Goal: Information Seeking & Learning: Compare options

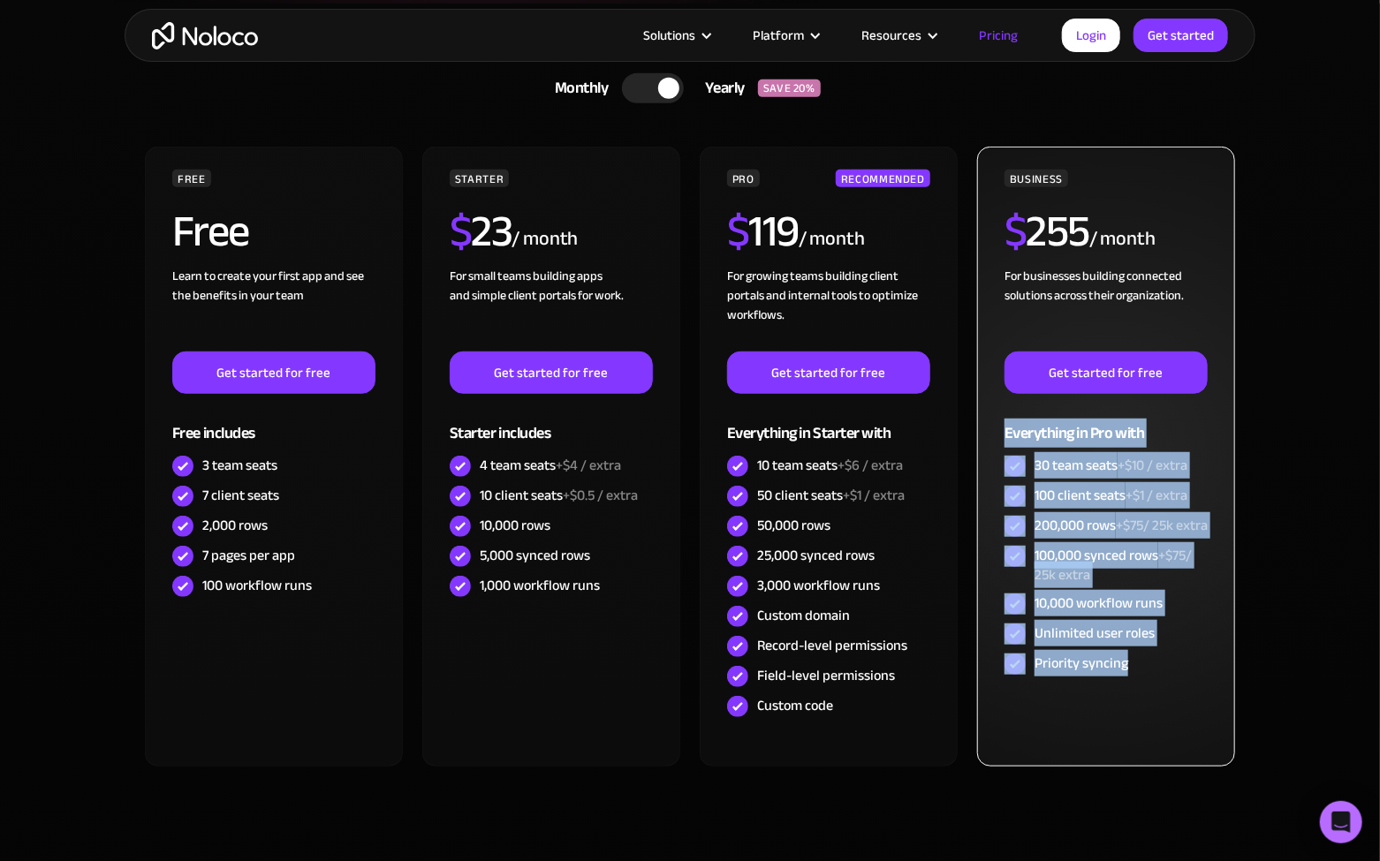
drag, startPoint x: 993, startPoint y: 428, endPoint x: 1185, endPoint y: 693, distance: 327.1
click at [1185, 693] on div "BUSINESS $ 255 / month For businesses building connected solutions across their…" at bounding box center [1106, 457] width 258 height 620
click at [1185, 679] on div "Priority syncing" at bounding box center [1106, 664] width 203 height 30
drag, startPoint x: 1170, startPoint y: 688, endPoint x: 1000, endPoint y: 431, distance: 308.0
click at [1005, 433] on div "BUSINESS $ 255 / month For businesses building connected solutions across their…" at bounding box center [1106, 425] width 203 height 510
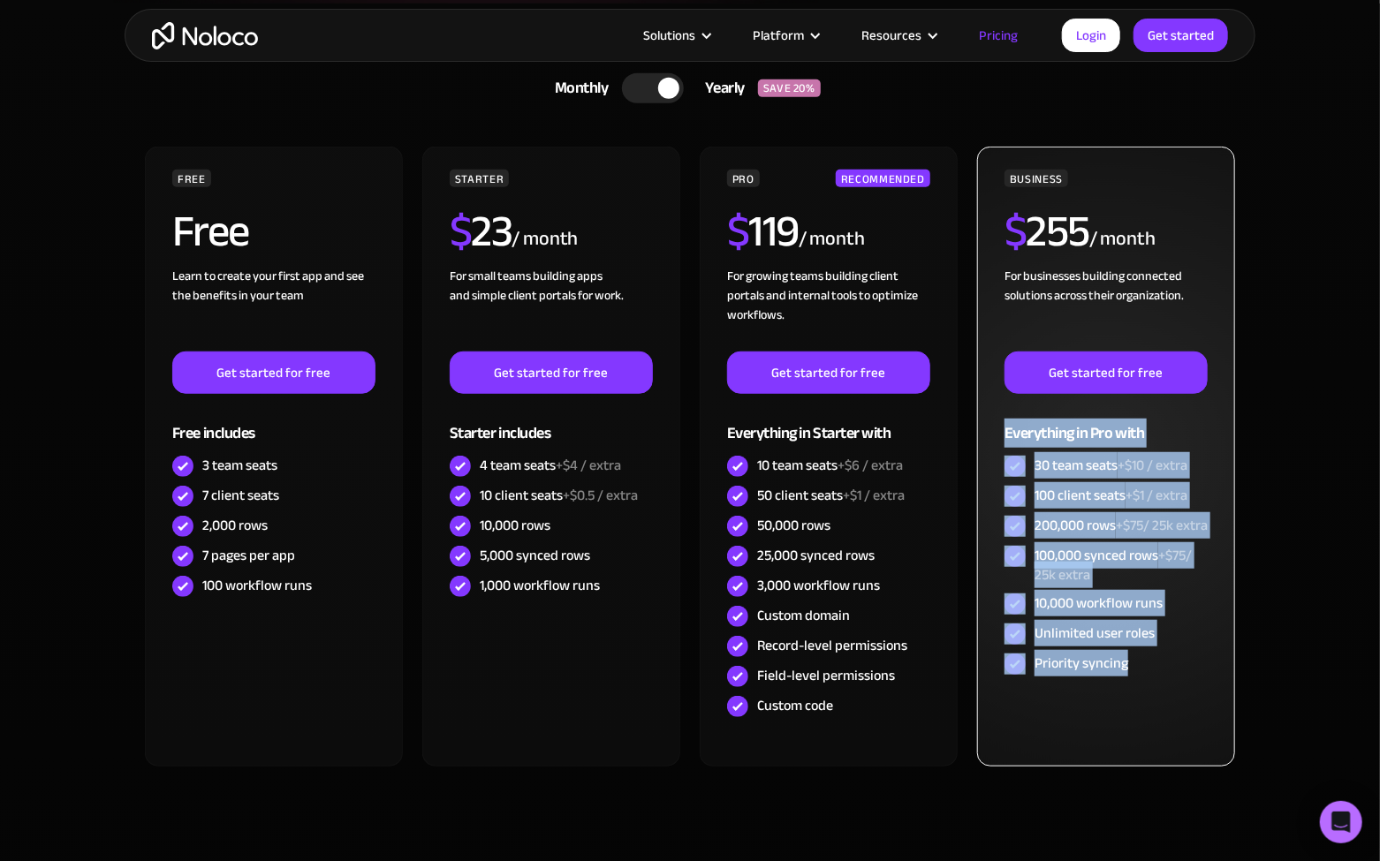
click at [1000, 431] on div "BUSINESS $ 255 / month For businesses building connected solutions across their…" at bounding box center [1106, 457] width 258 height 620
drag, startPoint x: 997, startPoint y: 424, endPoint x: 1202, endPoint y: 687, distance: 333.0
click at [1202, 687] on div "BUSINESS $ 255 / month For businesses building connected solutions across their…" at bounding box center [1106, 457] width 258 height 620
click at [1202, 679] on div "Priority syncing" at bounding box center [1106, 664] width 203 height 30
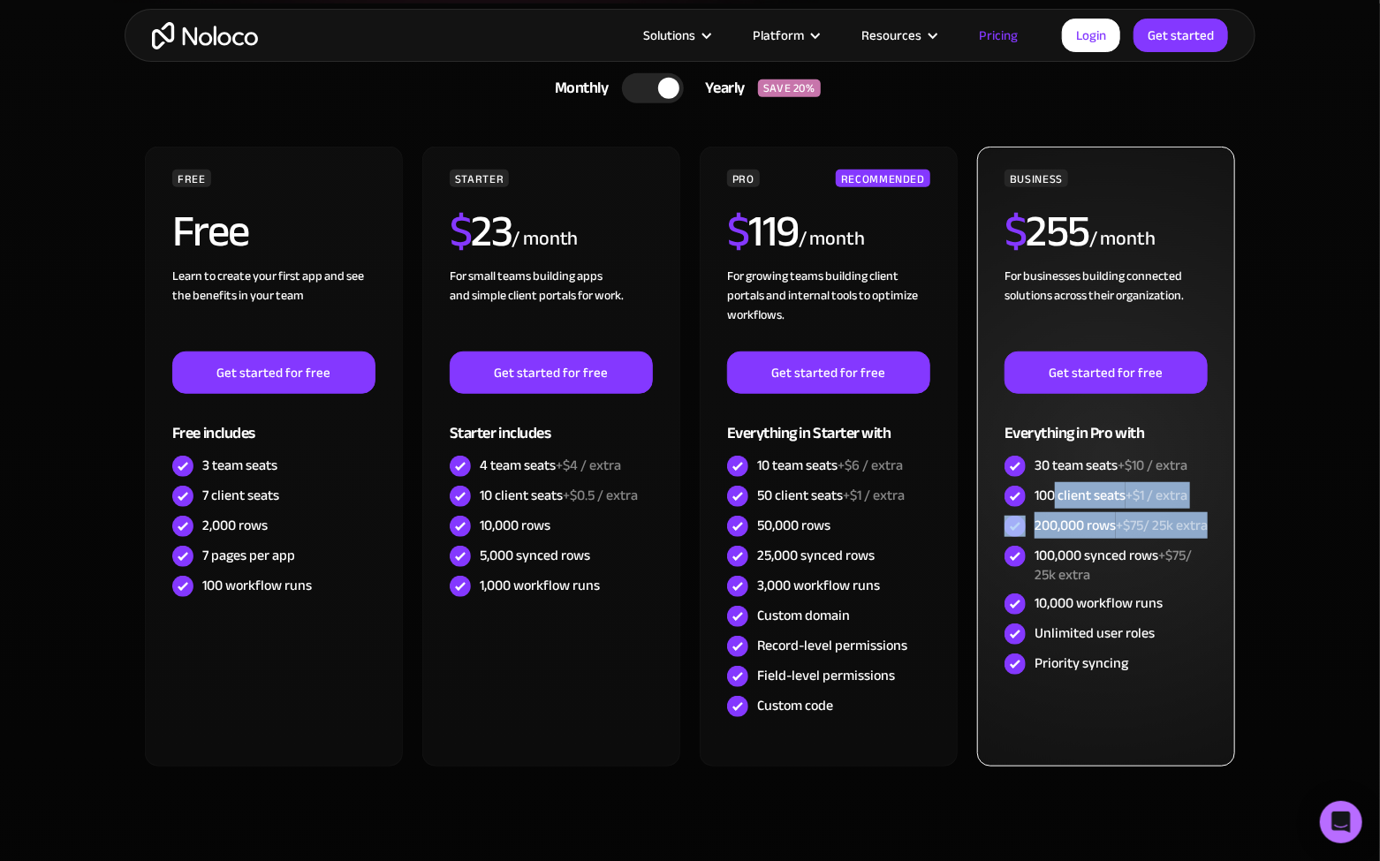
drag, startPoint x: 1053, startPoint y: 494, endPoint x: 1102, endPoint y: 543, distance: 69.4
click at [1102, 543] on div "BUSINESS $ 255 / month For businesses building connected solutions across their…" at bounding box center [1106, 425] width 203 height 510
click at [1102, 535] on div "200,000 rows +$75/ 25k extra" at bounding box center [1121, 525] width 173 height 19
drag, startPoint x: 1119, startPoint y: 542, endPoint x: 1040, endPoint y: 528, distance: 79.9
click at [1040, 528] on div "200,000 rows +$75/ 25k extra" at bounding box center [1121, 525] width 173 height 19
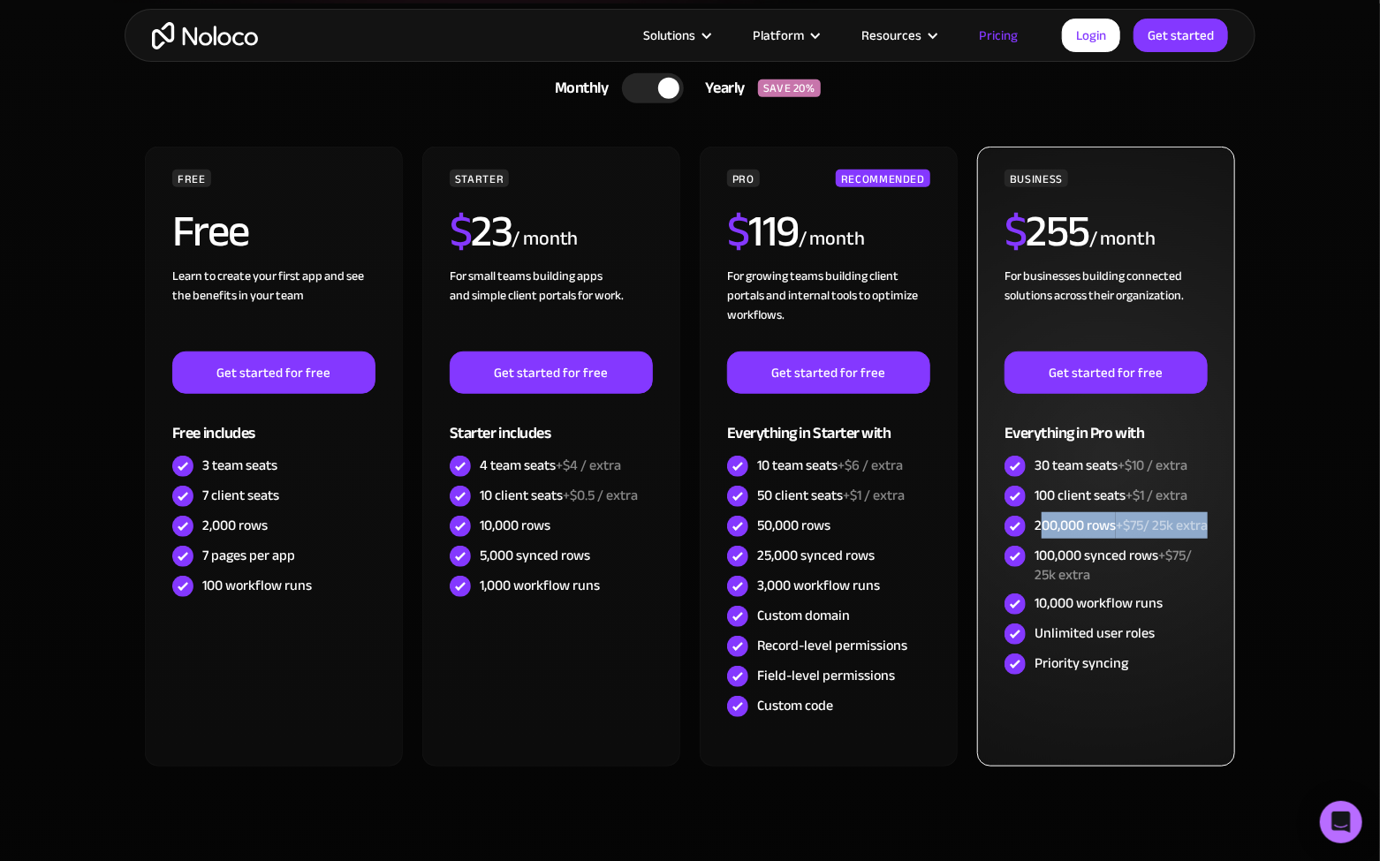
click at [1040, 528] on div "200,000 rows +$75/ 25k extra" at bounding box center [1121, 525] width 173 height 19
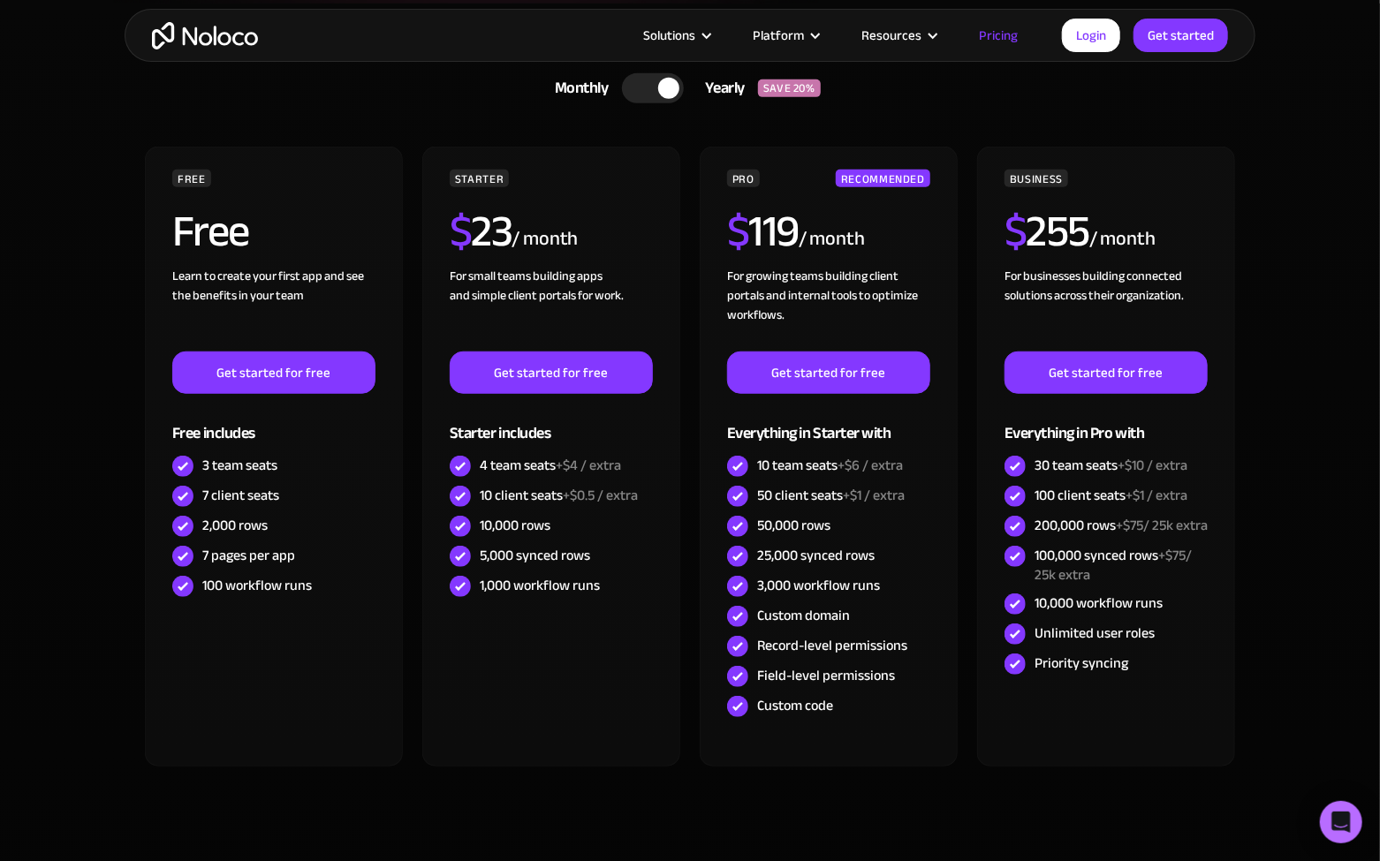
click at [1323, 400] on section "CHOOSE YOUR PLAN Monthly Yearly SAVE 20% Monthly Yearly SAVE 20% FREE Free Lear…" at bounding box center [690, 459] width 1380 height 910
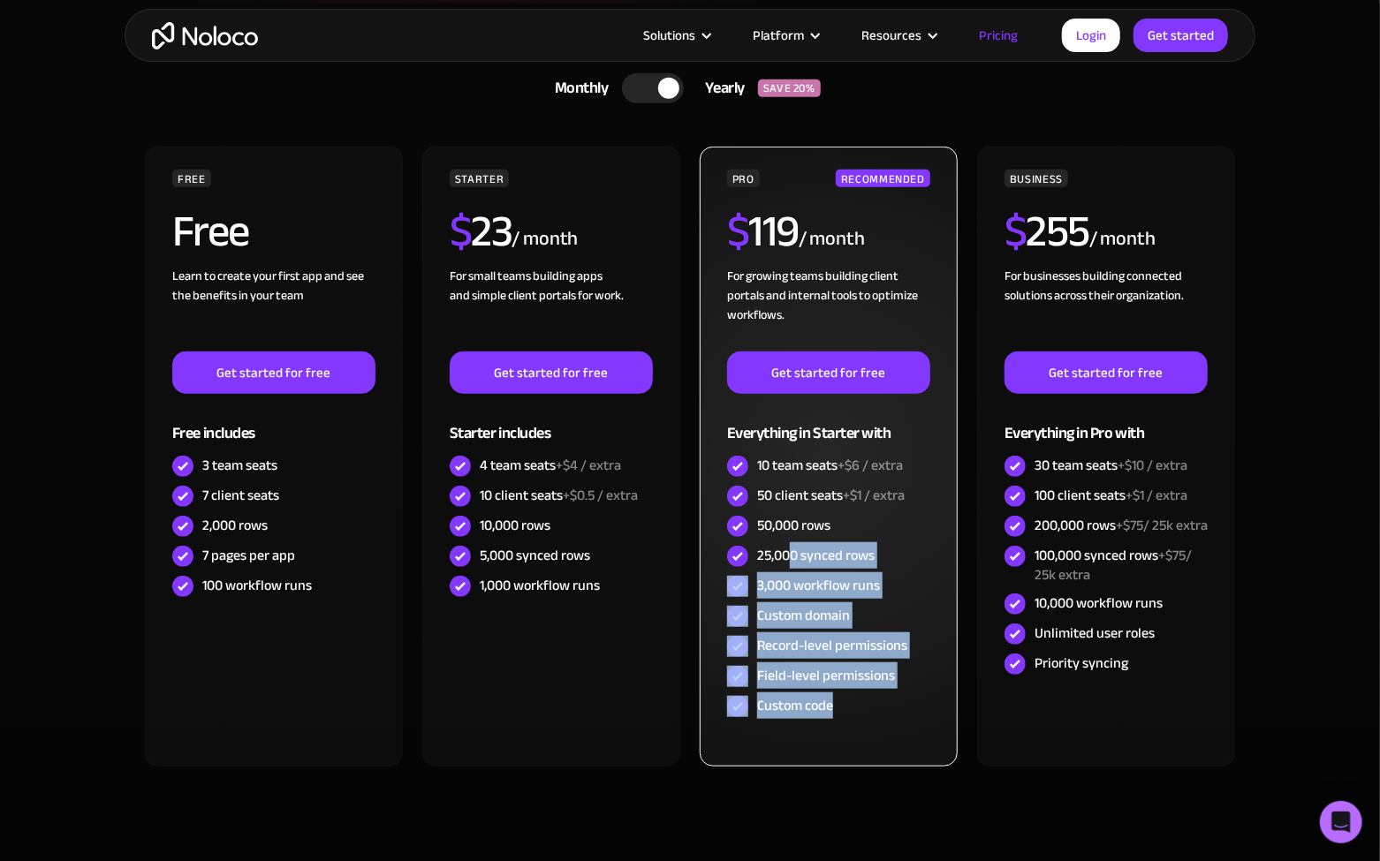
drag, startPoint x: 898, startPoint y: 723, endPoint x: 781, endPoint y: 533, distance: 222.9
click at [781, 533] on div "PRO RECOMMENDED $ 119 / month For growing teams building client portals and int…" at bounding box center [829, 457] width 258 height 620
click at [781, 533] on div "50,000 rows" at bounding box center [793, 525] width 73 height 19
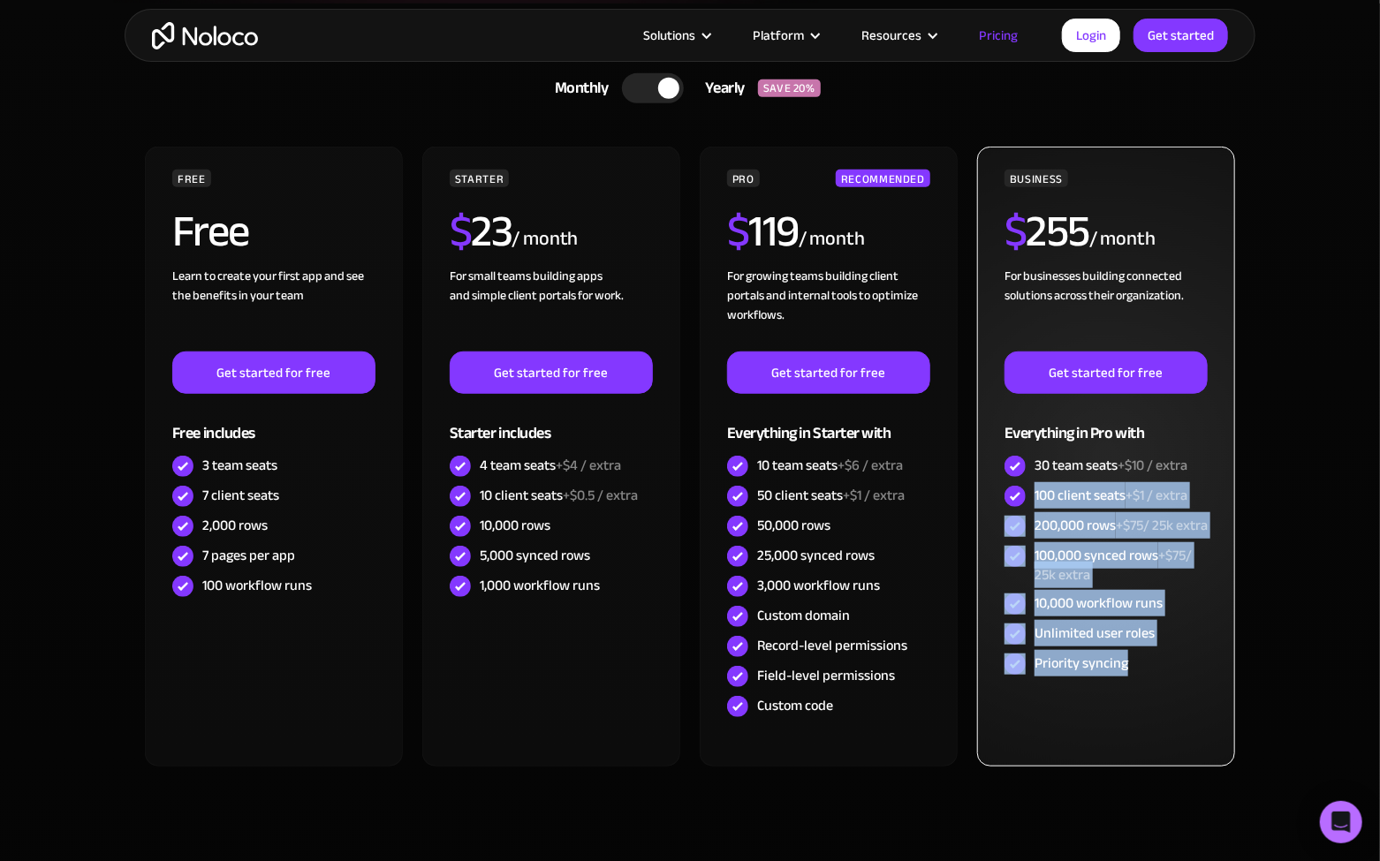
drag, startPoint x: 1187, startPoint y: 680, endPoint x: 1028, endPoint y: 473, distance: 261.5
click at [1028, 475] on div "BUSINESS $ 255 / month For businesses building connected solutions across their…" at bounding box center [1106, 425] width 203 height 510
click at [1028, 473] on div "30 team seats +$10 / extra" at bounding box center [1106, 466] width 203 height 30
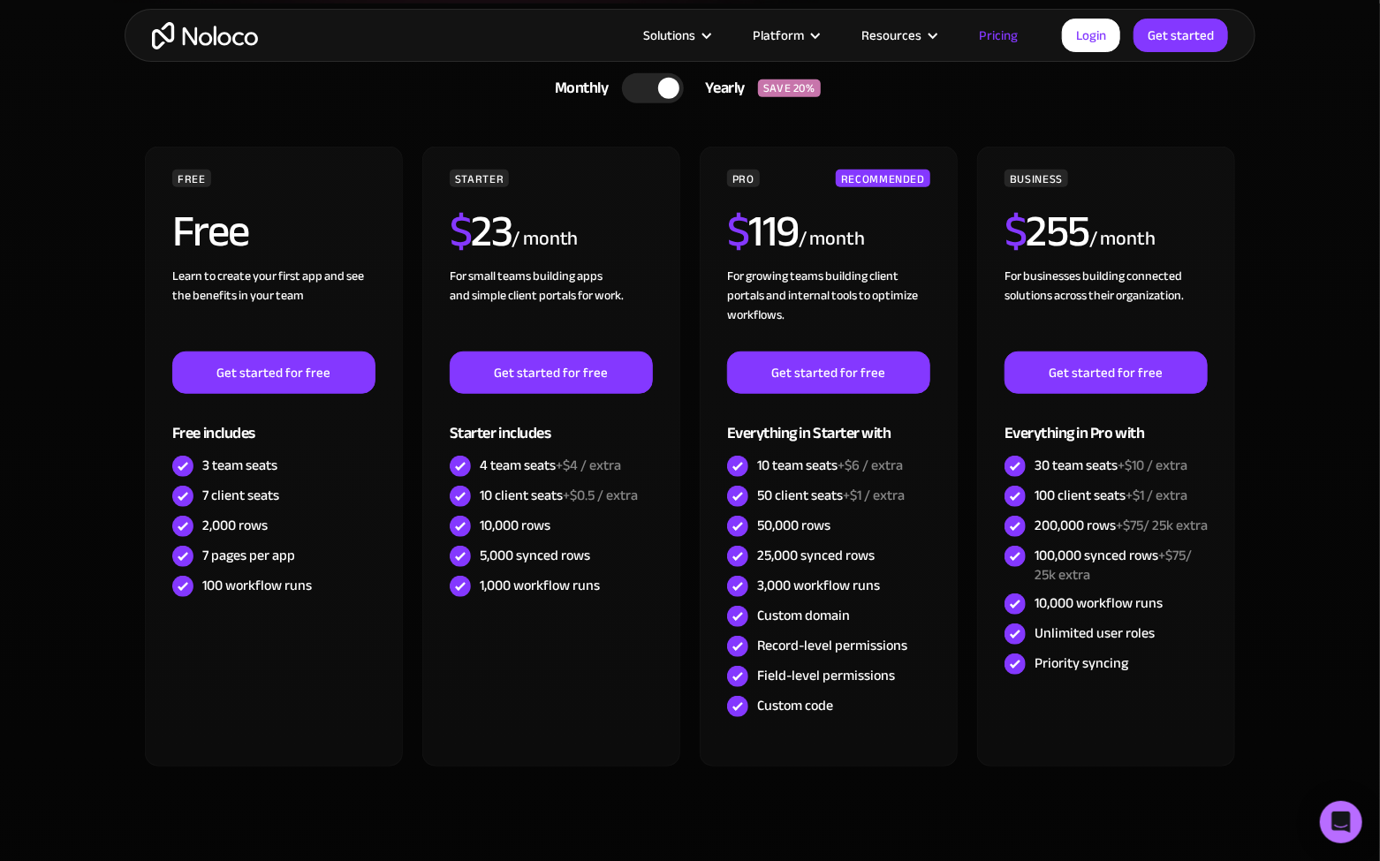
click at [637, 86] on div at bounding box center [653, 88] width 62 height 30
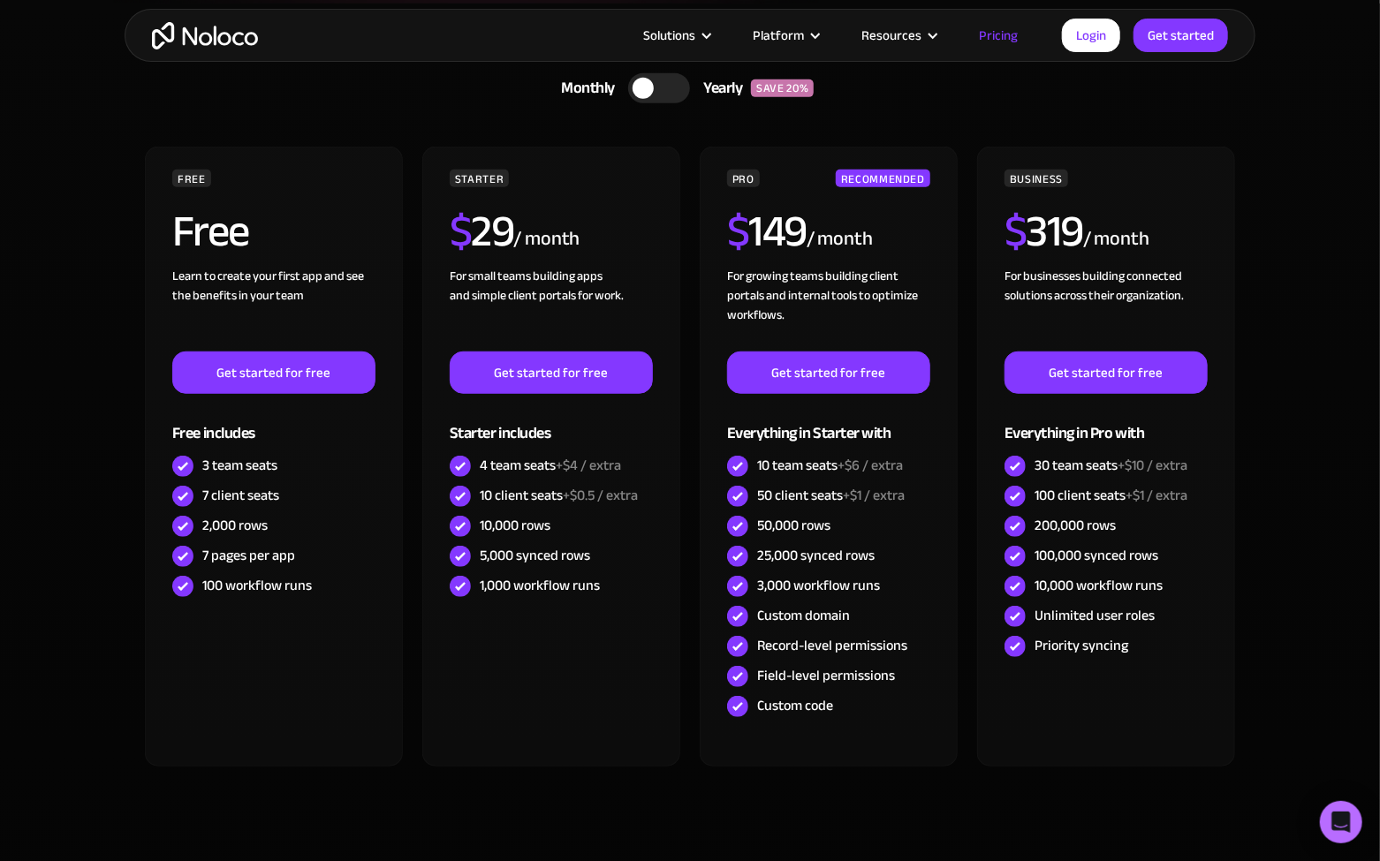
click at [637, 87] on div at bounding box center [643, 88] width 21 height 21
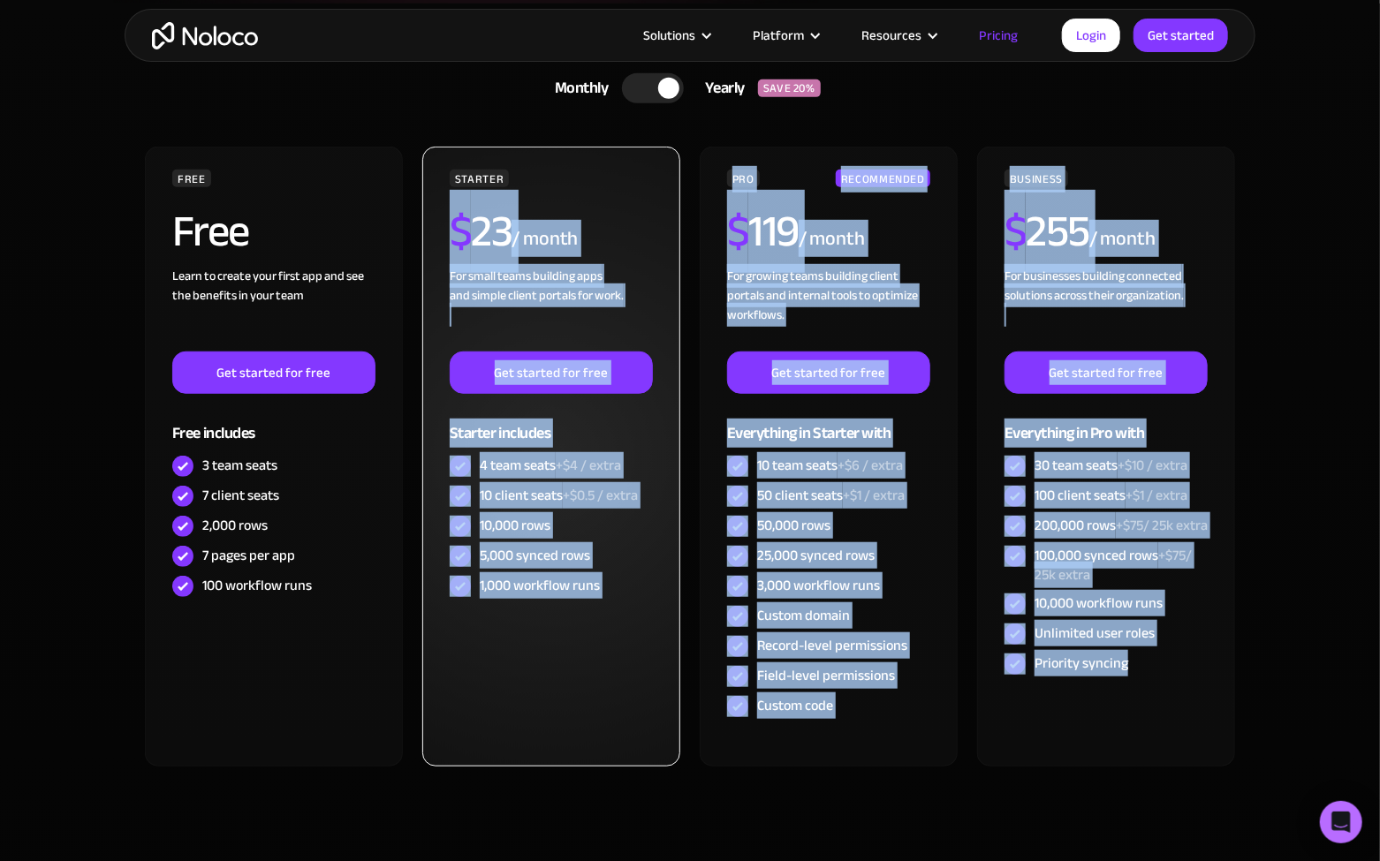
drag, startPoint x: 1171, startPoint y: 710, endPoint x: 643, endPoint y: 156, distance: 765.6
click at [645, 159] on div "FREE Free Learn to create your first app and see the benefits in your team ‍ Ge…" at bounding box center [690, 464] width 1096 height 634
click at [643, 156] on div "STARTER $ 23 / month For small teams building apps and simple client portals fo…" at bounding box center [551, 457] width 258 height 620
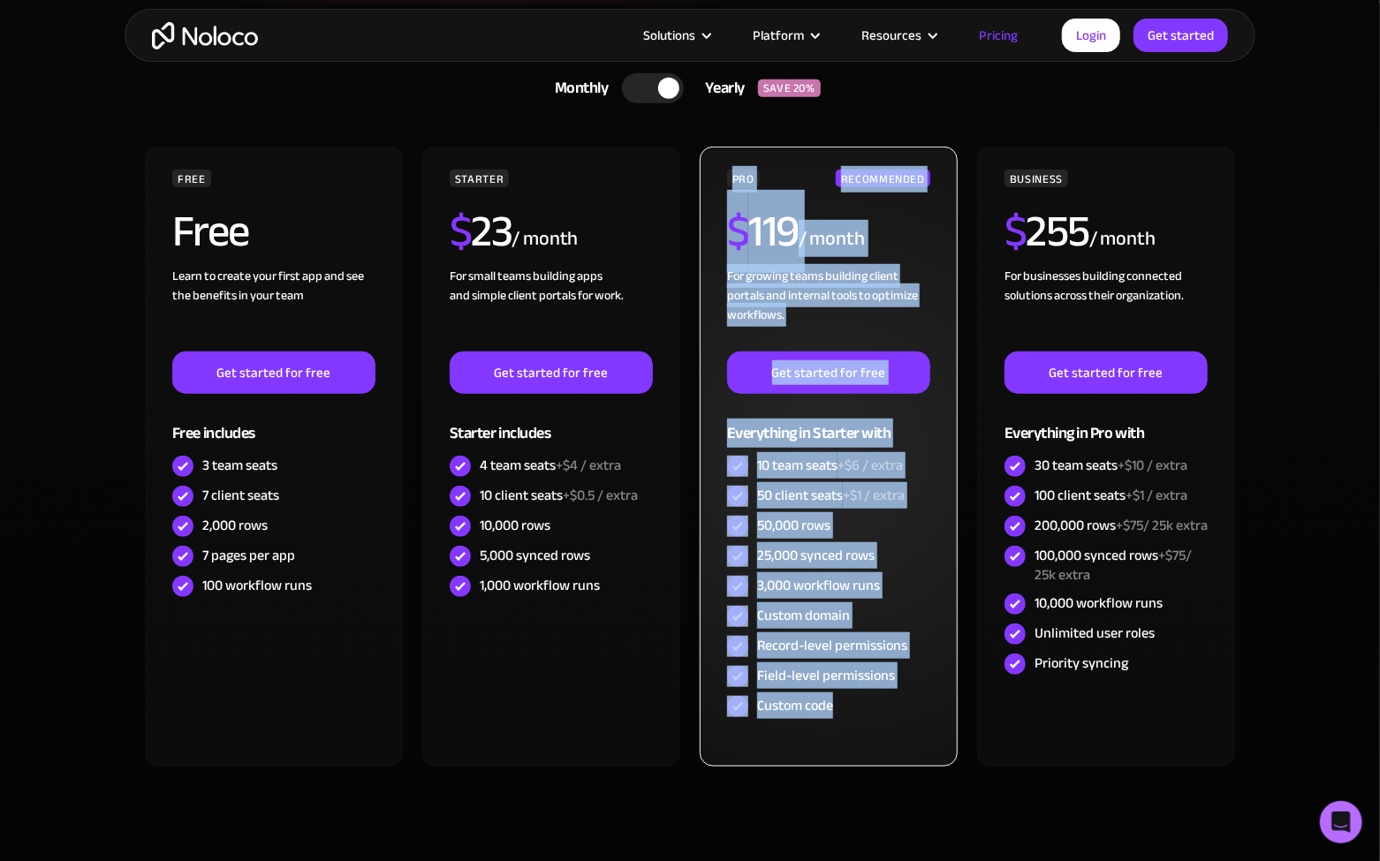
drag, startPoint x: 726, startPoint y: 180, endPoint x: 925, endPoint y: 694, distance: 550.5
click at [925, 694] on div "PRO RECOMMENDED $ 119 / month For growing teams building client portals and int…" at bounding box center [829, 457] width 258 height 620
click at [923, 694] on div "Custom code" at bounding box center [828, 707] width 203 height 30
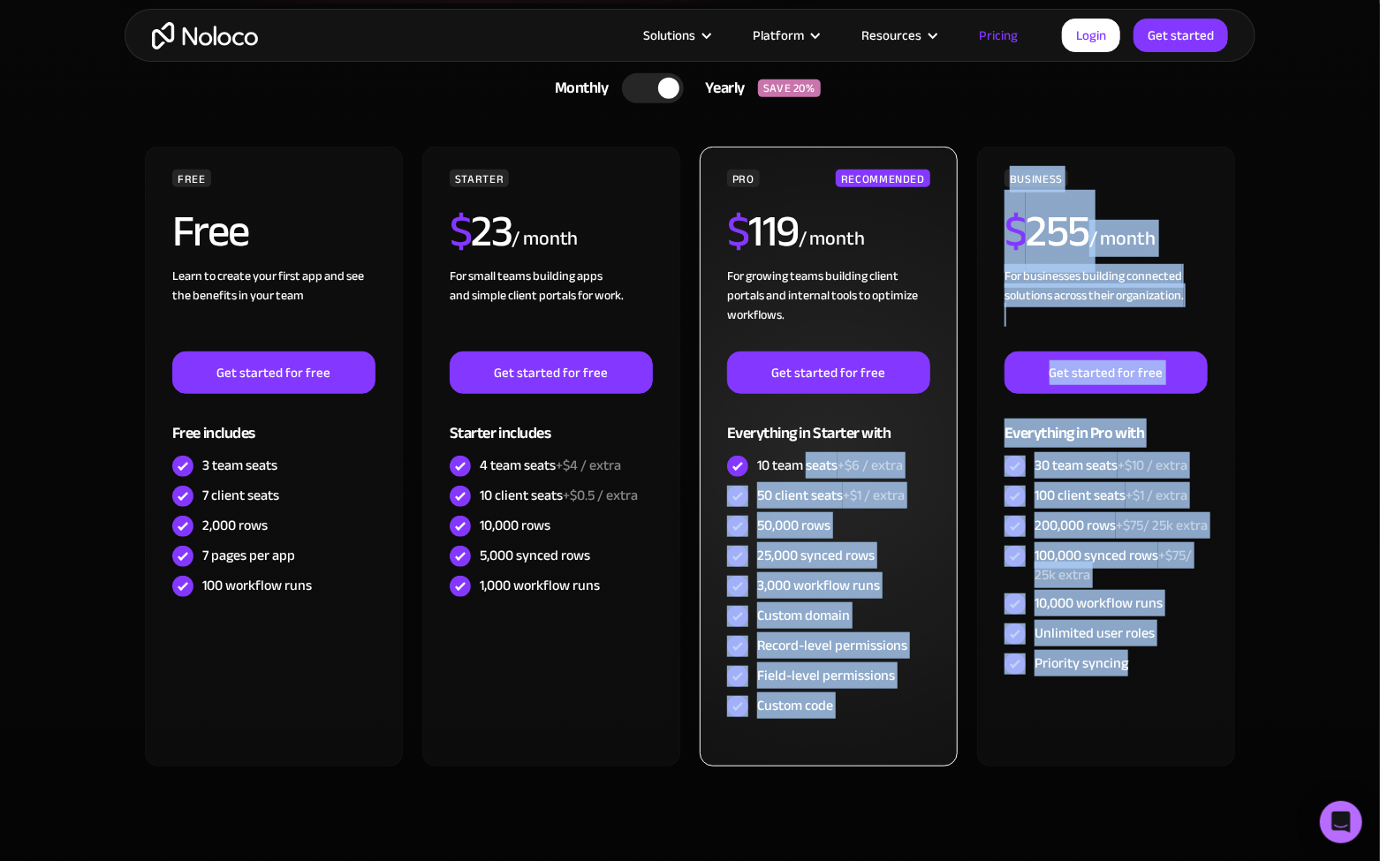
drag, startPoint x: 1127, startPoint y: 636, endPoint x: 807, endPoint y: 453, distance: 368.4
click at [807, 453] on div "FREE Free Learn to create your first app and see the benefits in your team ‍ Ge…" at bounding box center [690, 464] width 1096 height 634
click at [806, 456] on div "10 team seats +$6 / extra" at bounding box center [830, 465] width 146 height 19
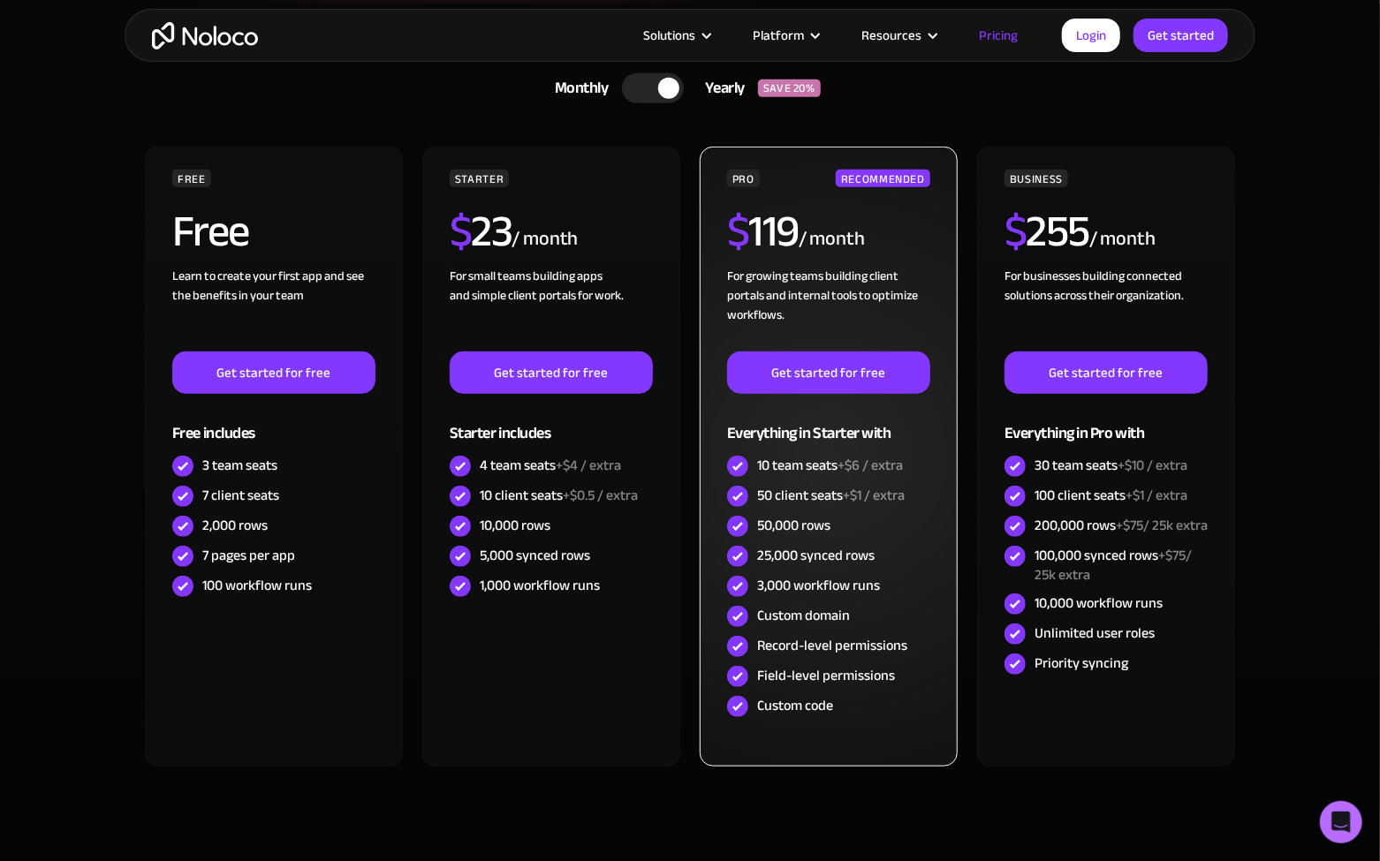
click at [793, 503] on div "50 client seats +$1 / extra" at bounding box center [831, 495] width 148 height 19
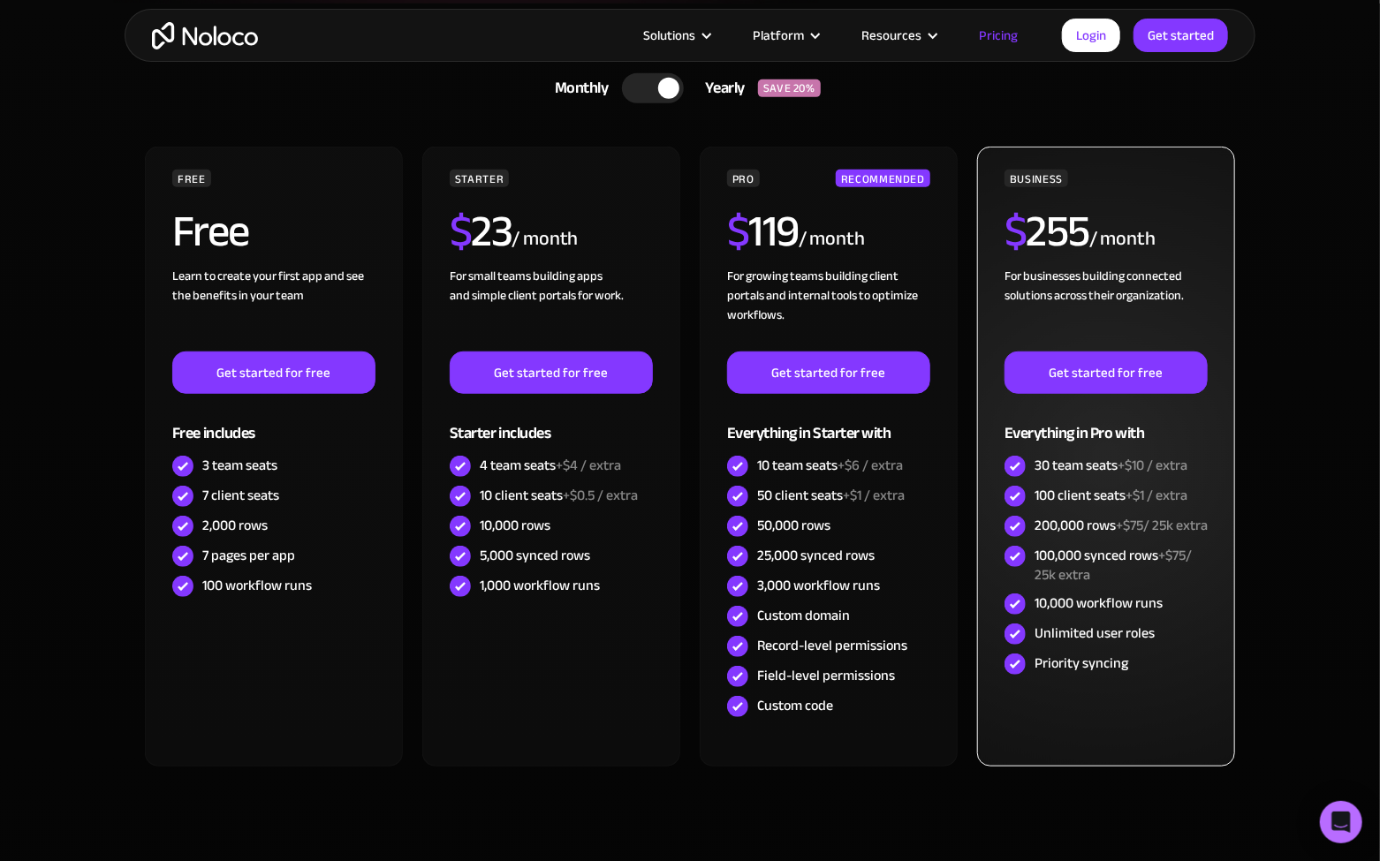
click at [1064, 570] on div "100,000 synced rows +$75/ 25k extra" at bounding box center [1121, 565] width 173 height 39
drag, startPoint x: 1180, startPoint y: 292, endPoint x: 1004, endPoint y: 276, distance: 177.5
click at [1004, 276] on div "BUSINESS $ 255 / month For businesses building connected solutions across their…" at bounding box center [1106, 457] width 258 height 620
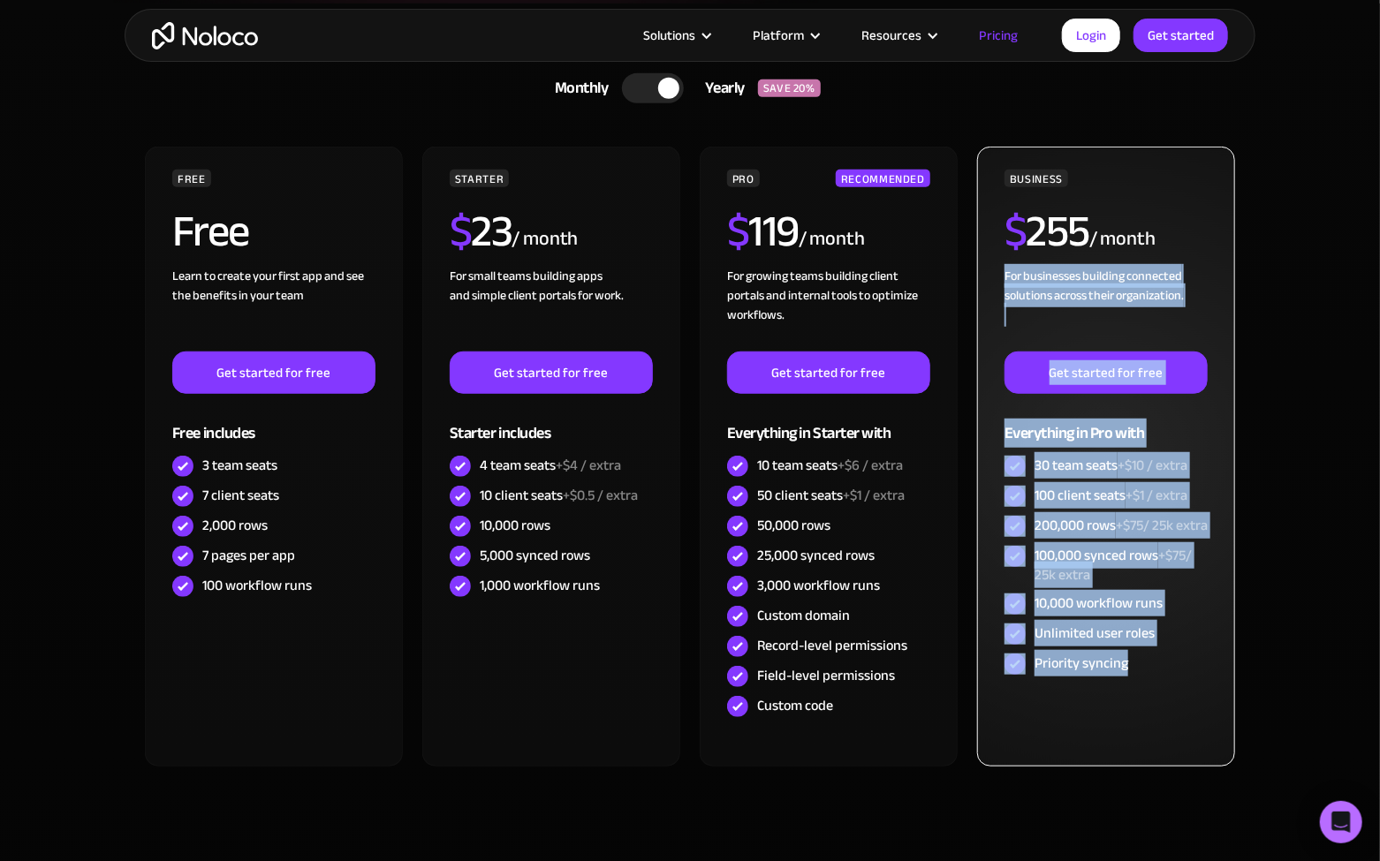
drag, startPoint x: 1001, startPoint y: 276, endPoint x: 1181, endPoint y: 674, distance: 437.3
click at [1181, 674] on div "BUSINESS $ 255 / month For businesses building connected solutions across their…" at bounding box center [1106, 457] width 258 height 620
click at [1181, 674] on div "Priority syncing" at bounding box center [1106, 664] width 203 height 30
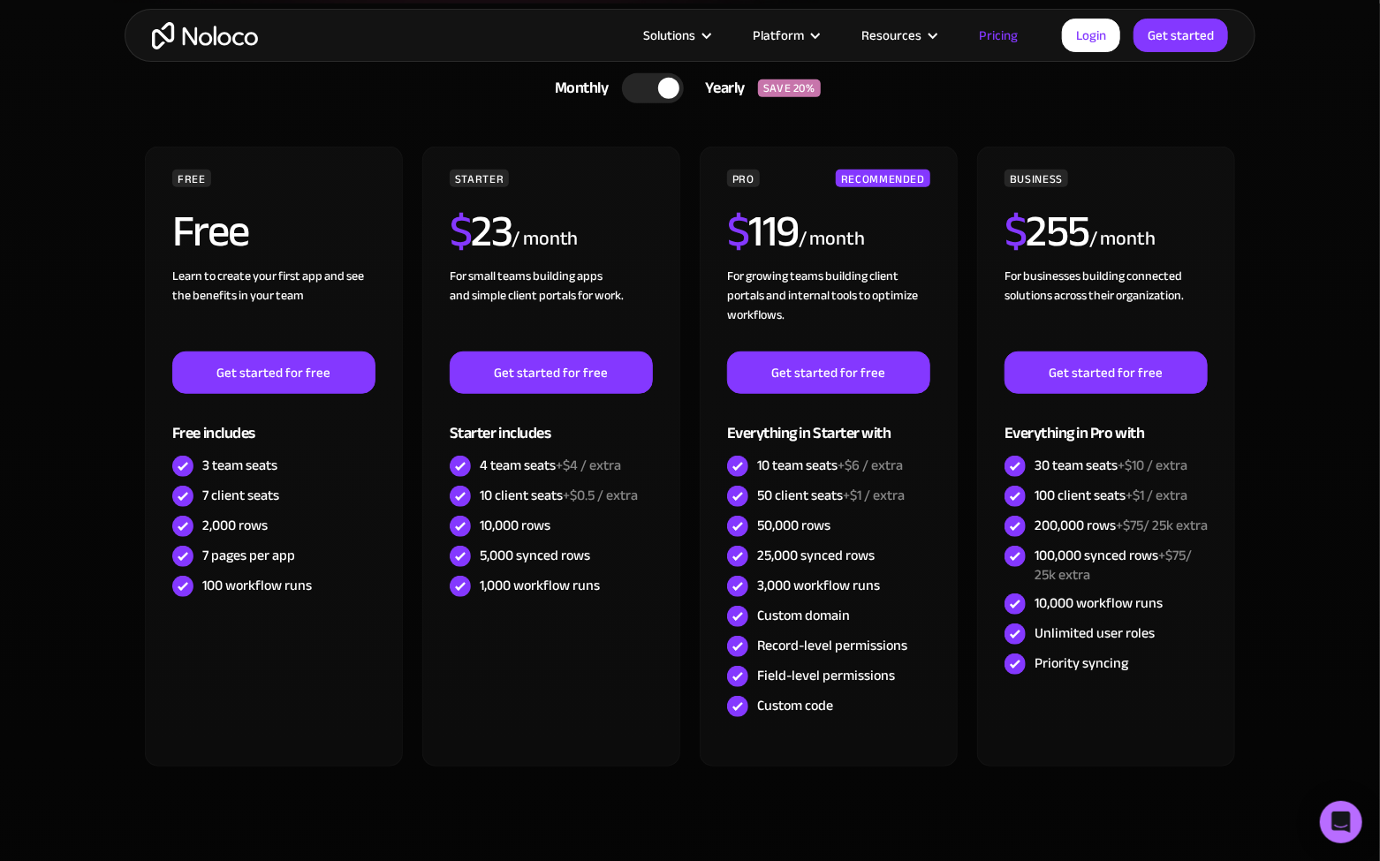
click at [1279, 387] on section "CHOOSE YOUR PLAN Monthly Yearly SAVE 20% Monthly Yearly SAVE 20% FREE Free Lear…" at bounding box center [690, 459] width 1380 height 910
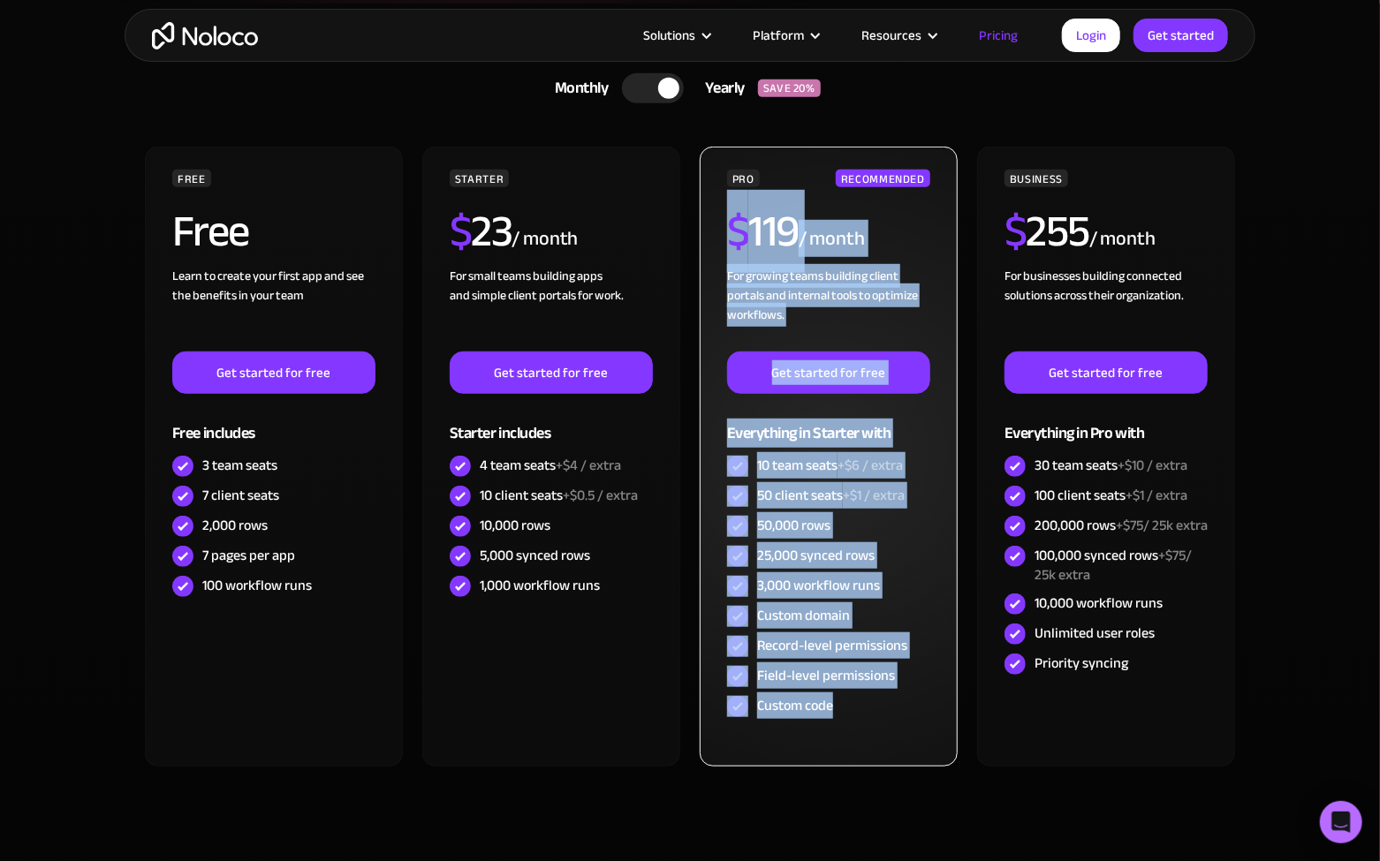
drag, startPoint x: 904, startPoint y: 711, endPoint x: 717, endPoint y: 236, distance: 510.6
click at [717, 236] on div "PRO RECOMMENDED $ 119 / month For growing teams building client portals and int…" at bounding box center [829, 457] width 258 height 620
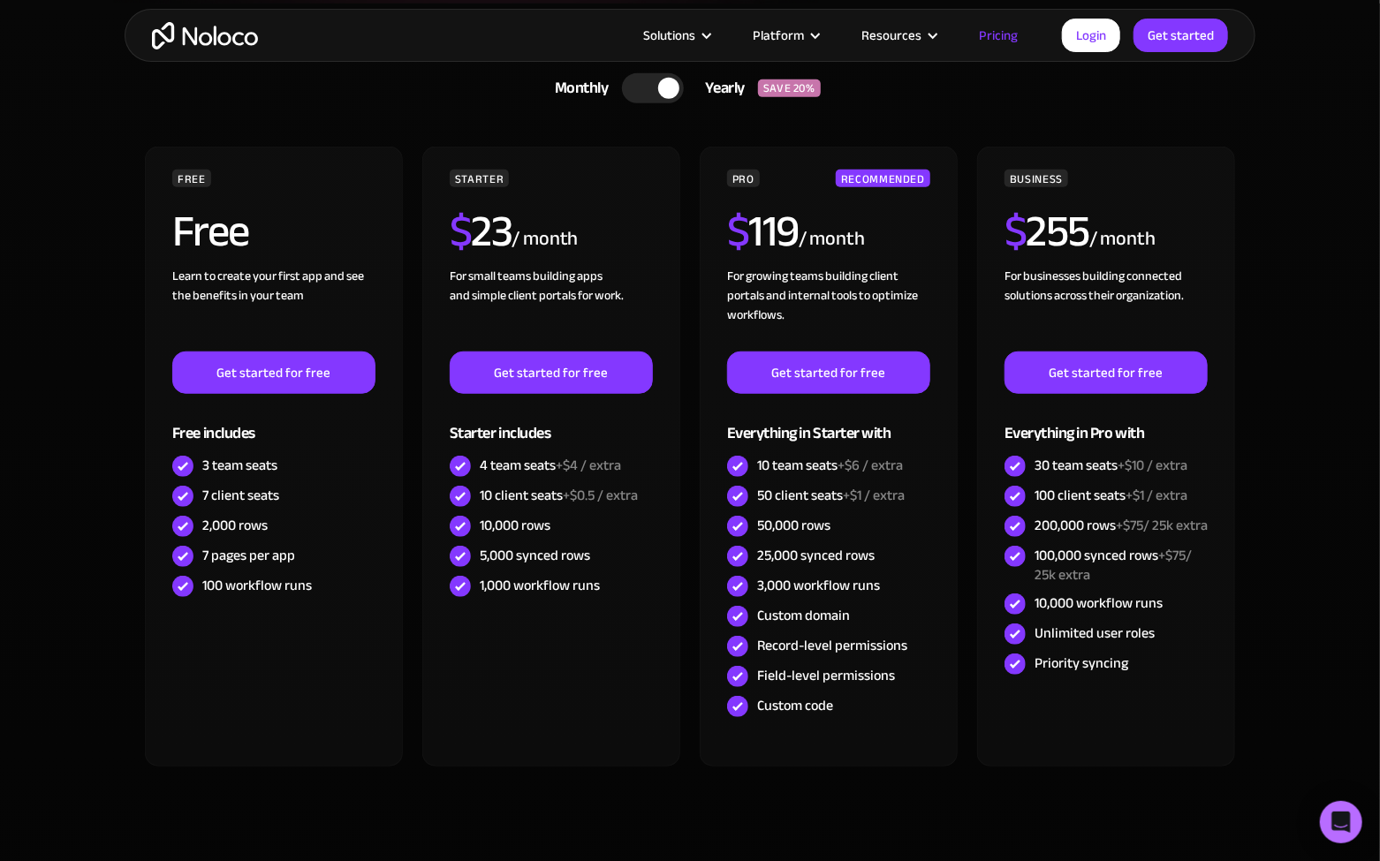
click at [1354, 384] on section "CHOOSE YOUR PLAN Monthly Yearly SAVE 20% Monthly Yearly SAVE 20% FREE Free Lear…" at bounding box center [690, 459] width 1380 height 910
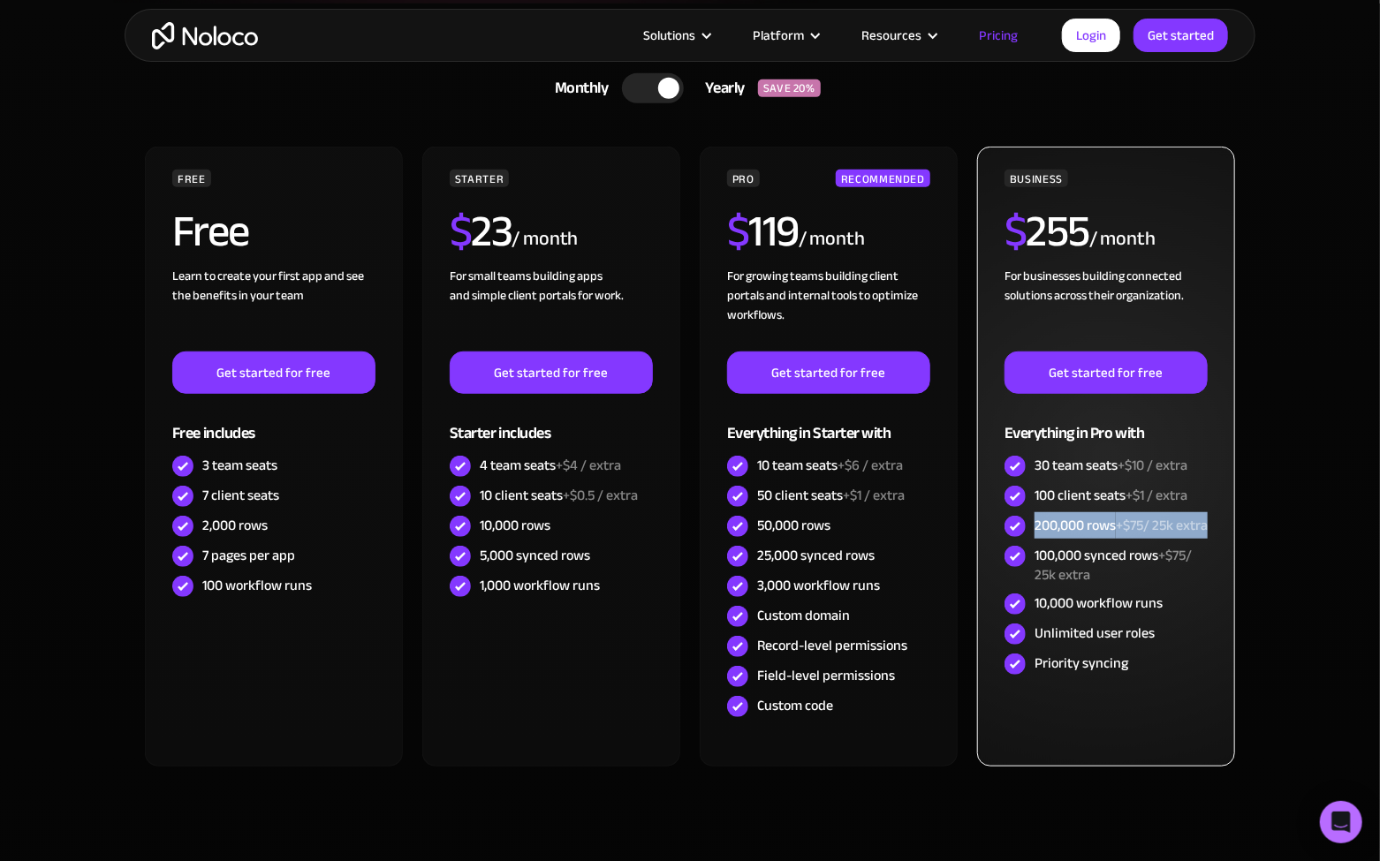
drag, startPoint x: 1130, startPoint y: 548, endPoint x: 1035, endPoint y: 520, distance: 99.3
click at [1035, 520] on div "200,000 rows +$75/ 25k extra" at bounding box center [1121, 525] width 173 height 19
drag, startPoint x: 1044, startPoint y: 527, endPoint x: 1126, endPoint y: 542, distance: 82.8
click at [1126, 535] on div "200,000 rows +$75/ 25k extra" at bounding box center [1121, 525] width 173 height 19
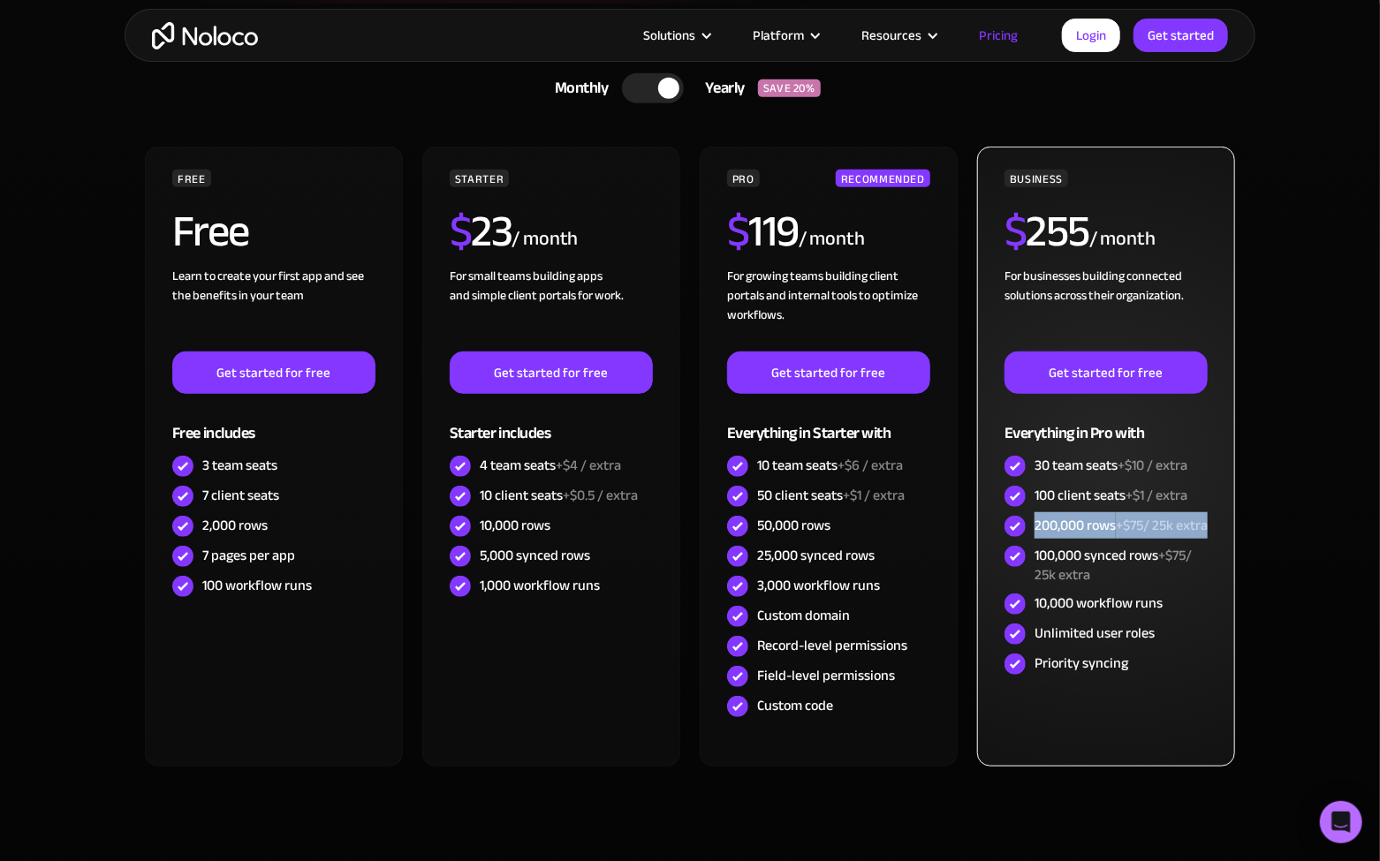
click at [1126, 535] on div "200,000 rows +$75/ 25k extra" at bounding box center [1121, 525] width 173 height 19
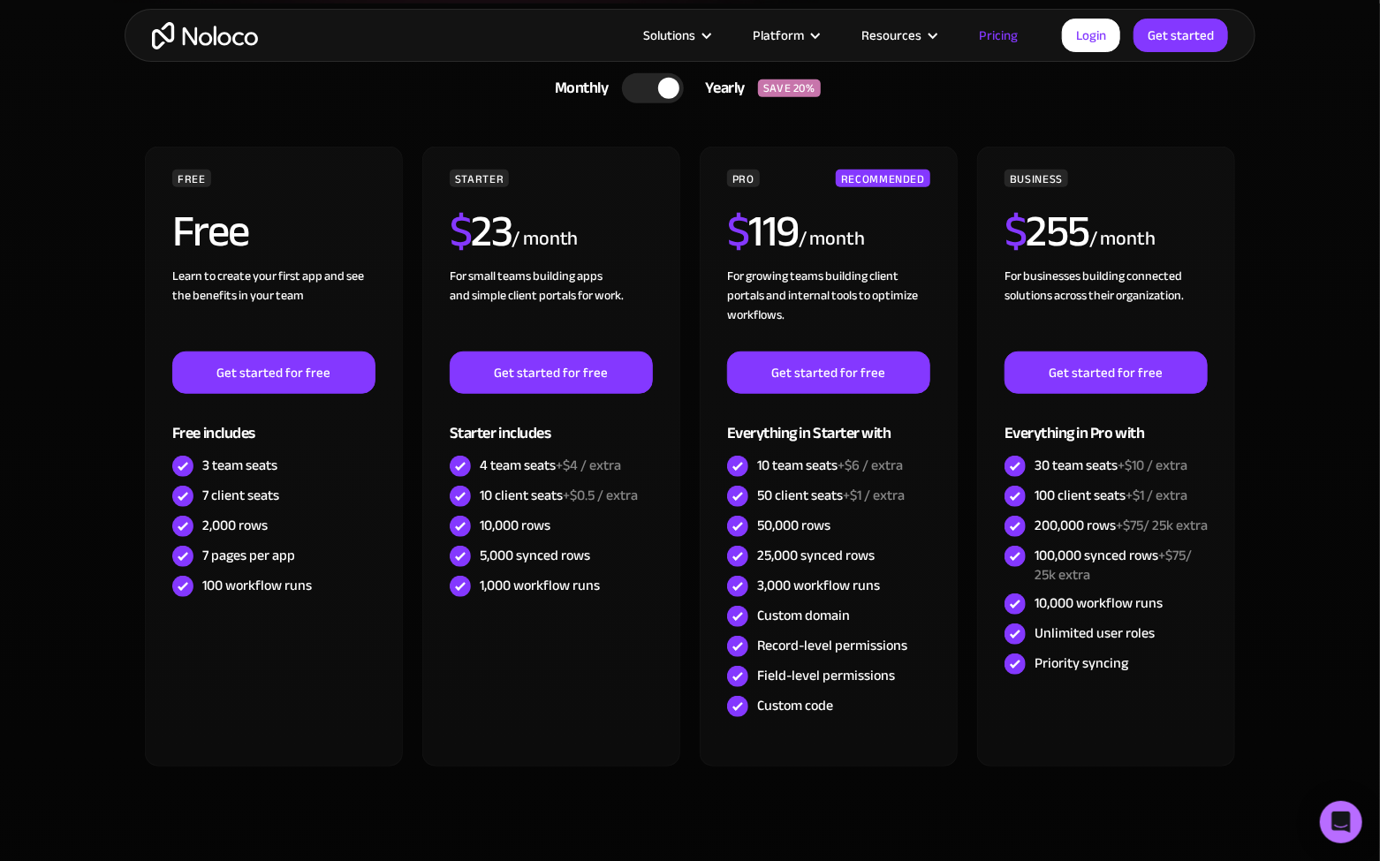
click at [1313, 420] on section "CHOOSE YOUR PLAN Monthly Yearly SAVE 20% Monthly Yearly SAVE 20% FREE Free Lear…" at bounding box center [690, 459] width 1380 height 910
click at [1301, 435] on section "CHOOSE YOUR PLAN Monthly Yearly SAVE 20% Monthly Yearly SAVE 20% FREE Free Lear…" at bounding box center [690, 459] width 1380 height 910
click at [1286, 427] on section "CHOOSE YOUR PLAN Monthly Yearly SAVE 20% Monthly Yearly SAVE 20% FREE Free Lear…" at bounding box center [690, 459] width 1380 height 910
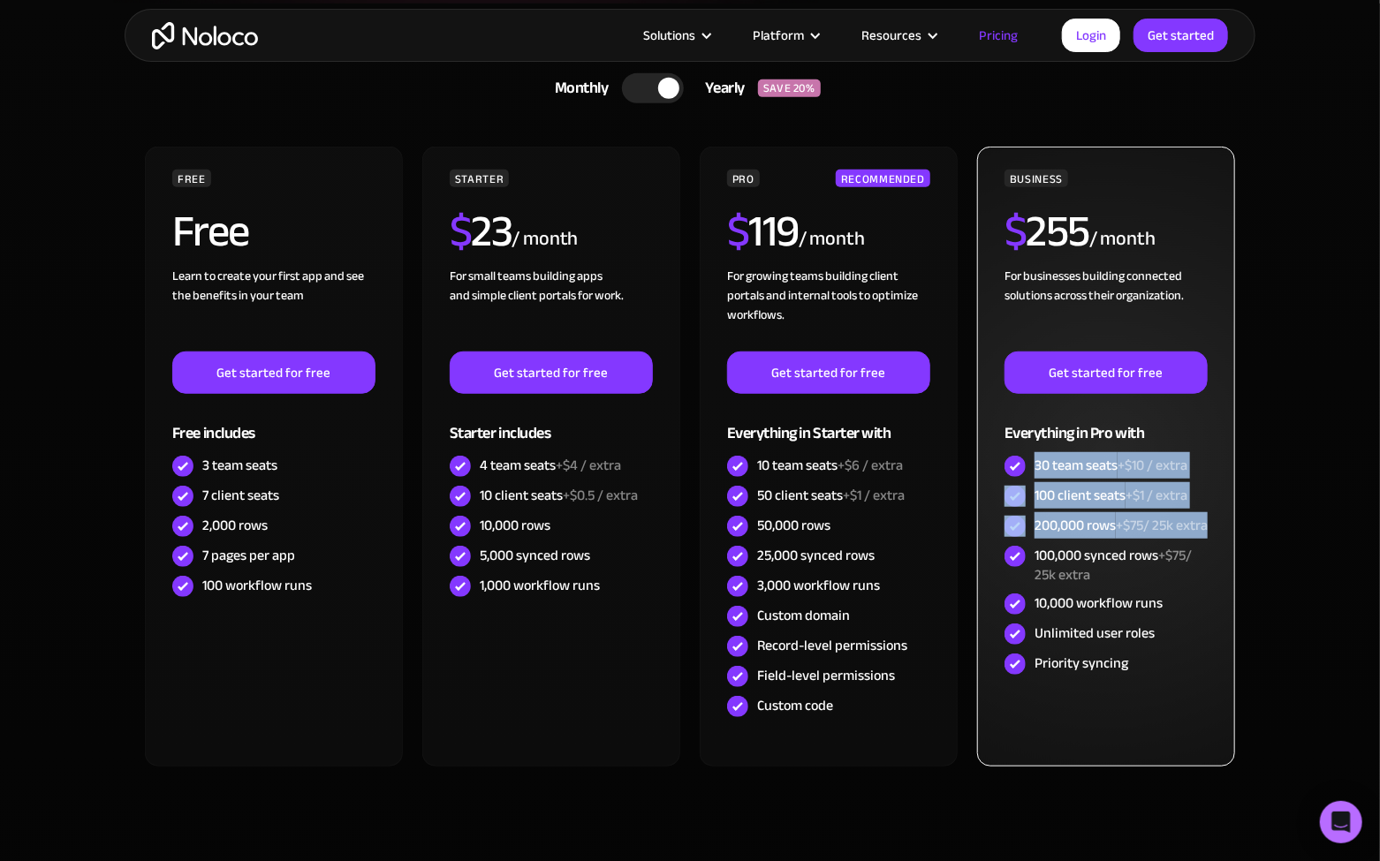
drag, startPoint x: 1117, startPoint y: 543, endPoint x: 1032, endPoint y: 467, distance: 114.5
click at [1032, 467] on div "BUSINESS $ 255 / month For businesses building connected solutions across their…" at bounding box center [1106, 425] width 203 height 510
click at [1032, 467] on div "30 team seats +$10 / extra" at bounding box center [1106, 466] width 203 height 30
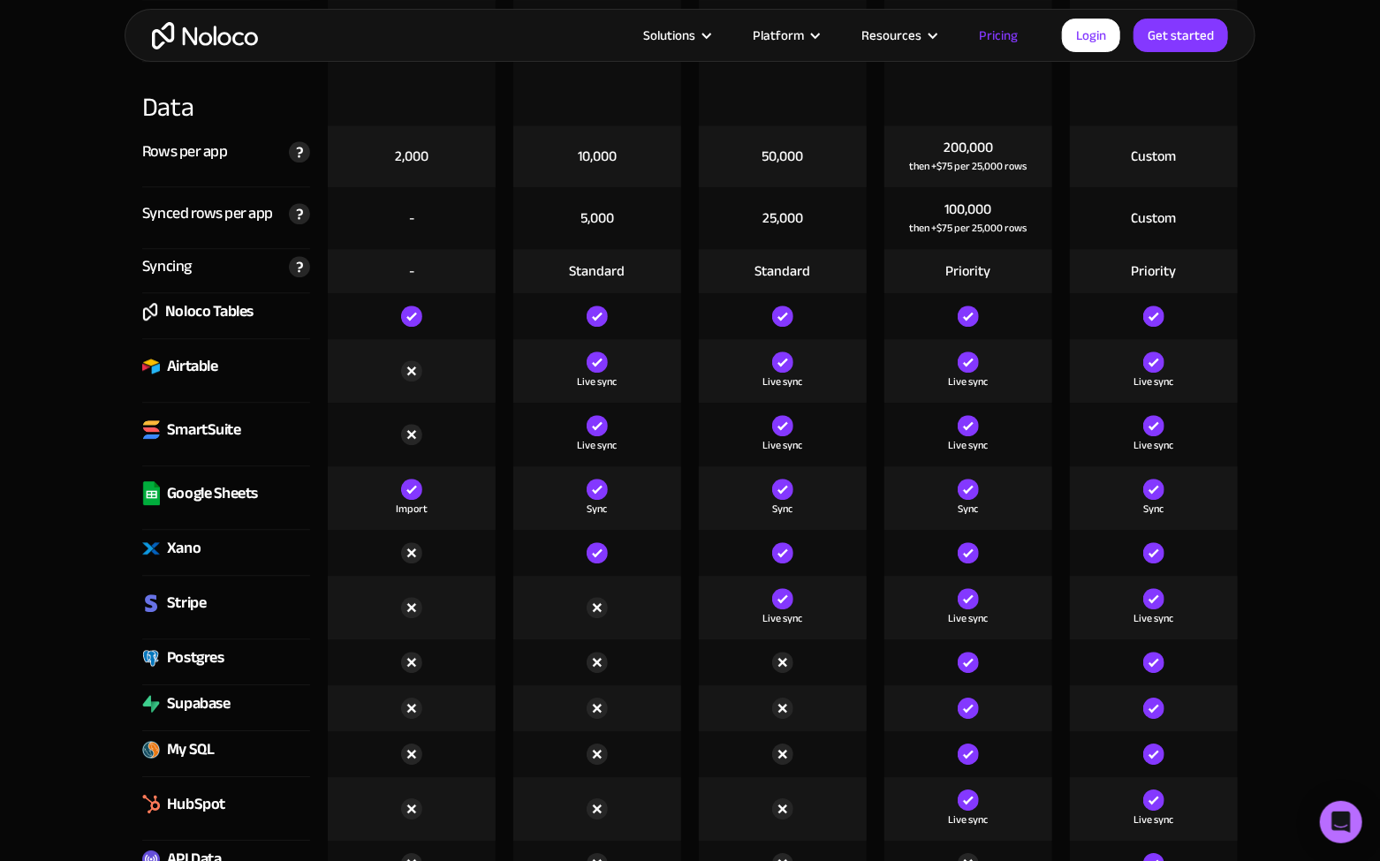
scroll to position [2386, 0]
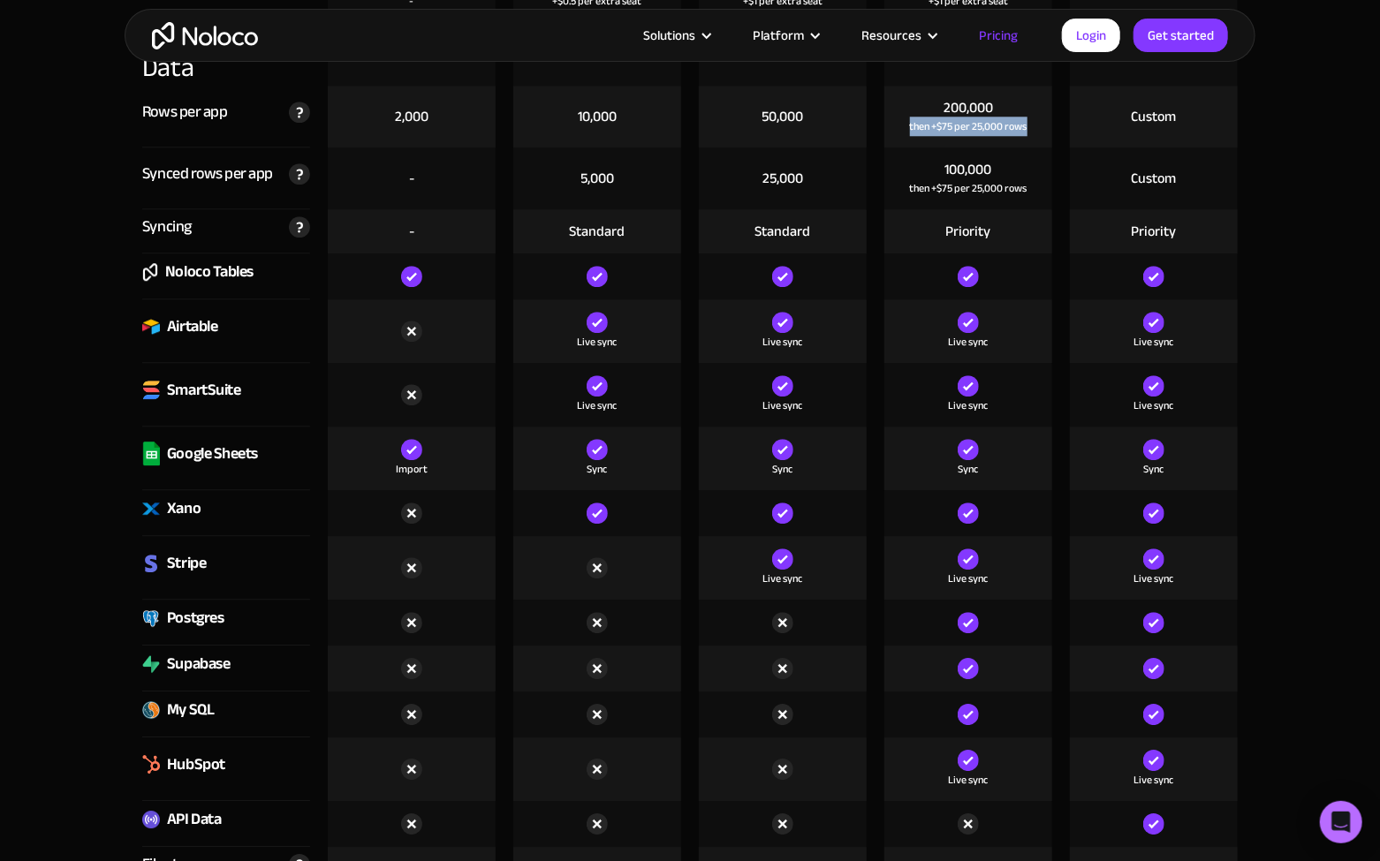
drag, startPoint x: 1045, startPoint y: 129, endPoint x: 904, endPoint y: 102, distance: 144.0
click at [904, 102] on div "200,000 then +$75 per 25,000 rows" at bounding box center [968, 117] width 168 height 62
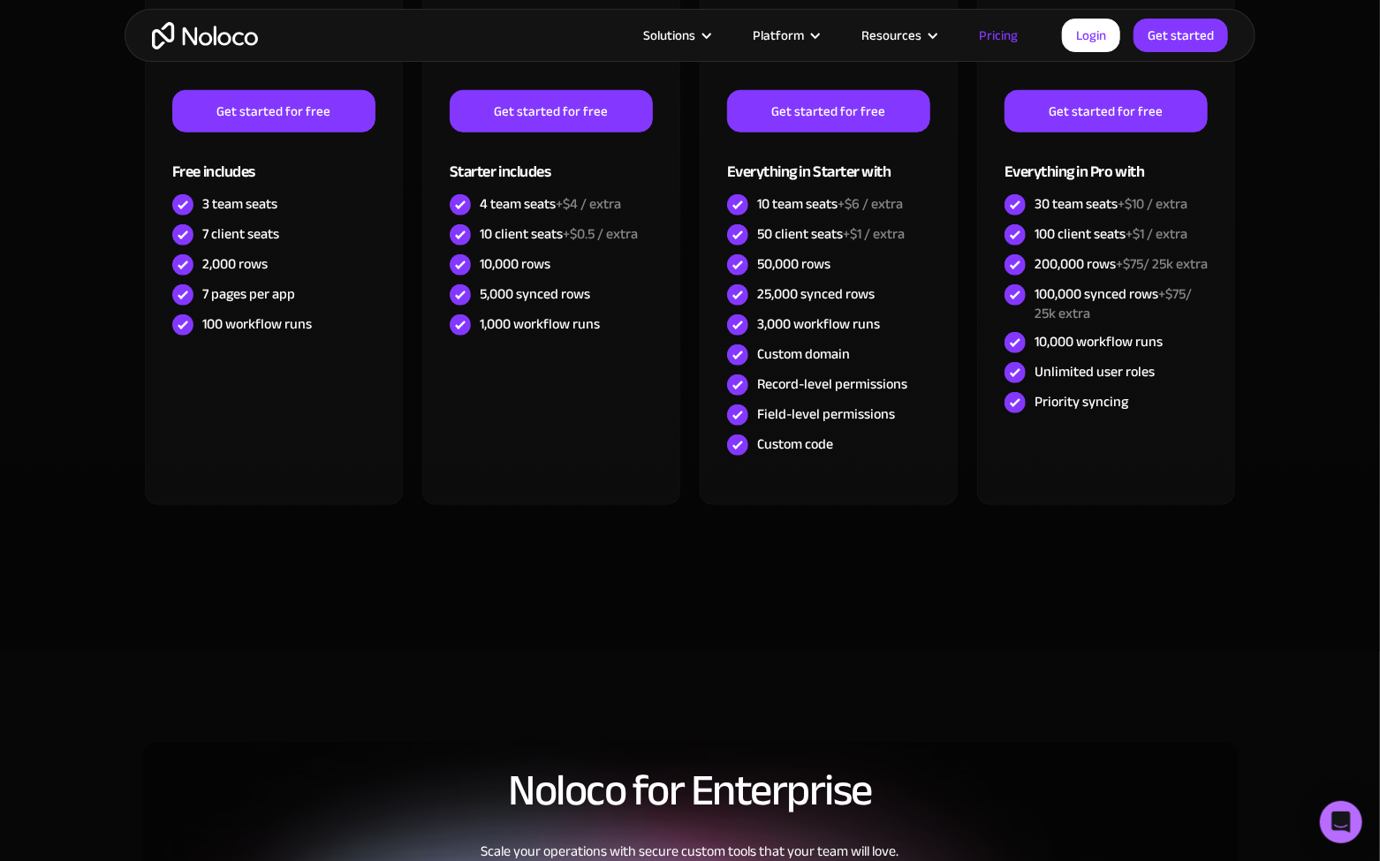
scroll to position [707, 0]
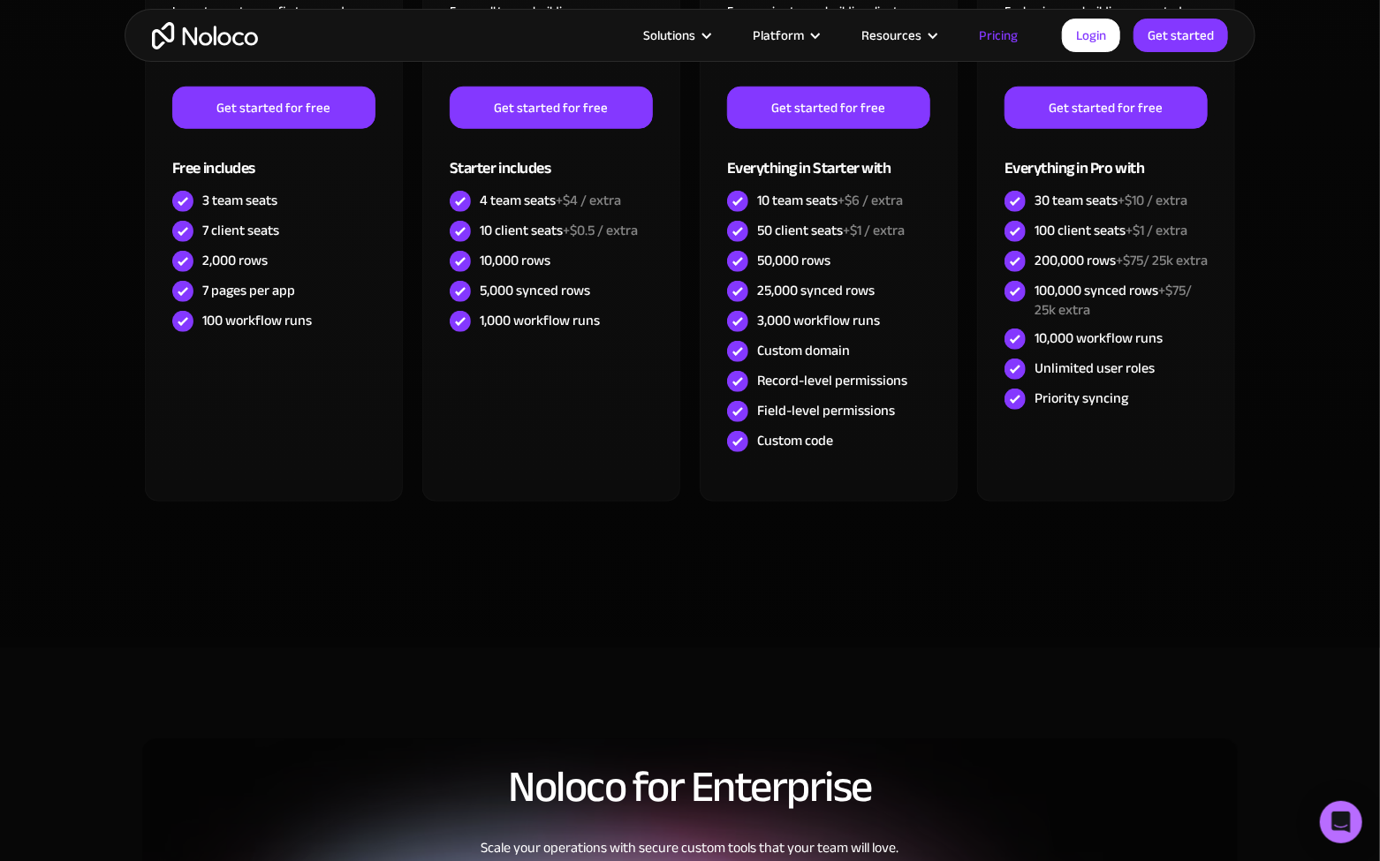
drag, startPoint x: 1149, startPoint y: 655, endPoint x: 1193, endPoint y: 641, distance: 46.4
click at [1283, 269] on section "CHOOSE YOUR PLAN Monthly Yearly SAVE 20% Monthly Yearly SAVE 20% FREE Free Lear…" at bounding box center [690, 193] width 1380 height 910
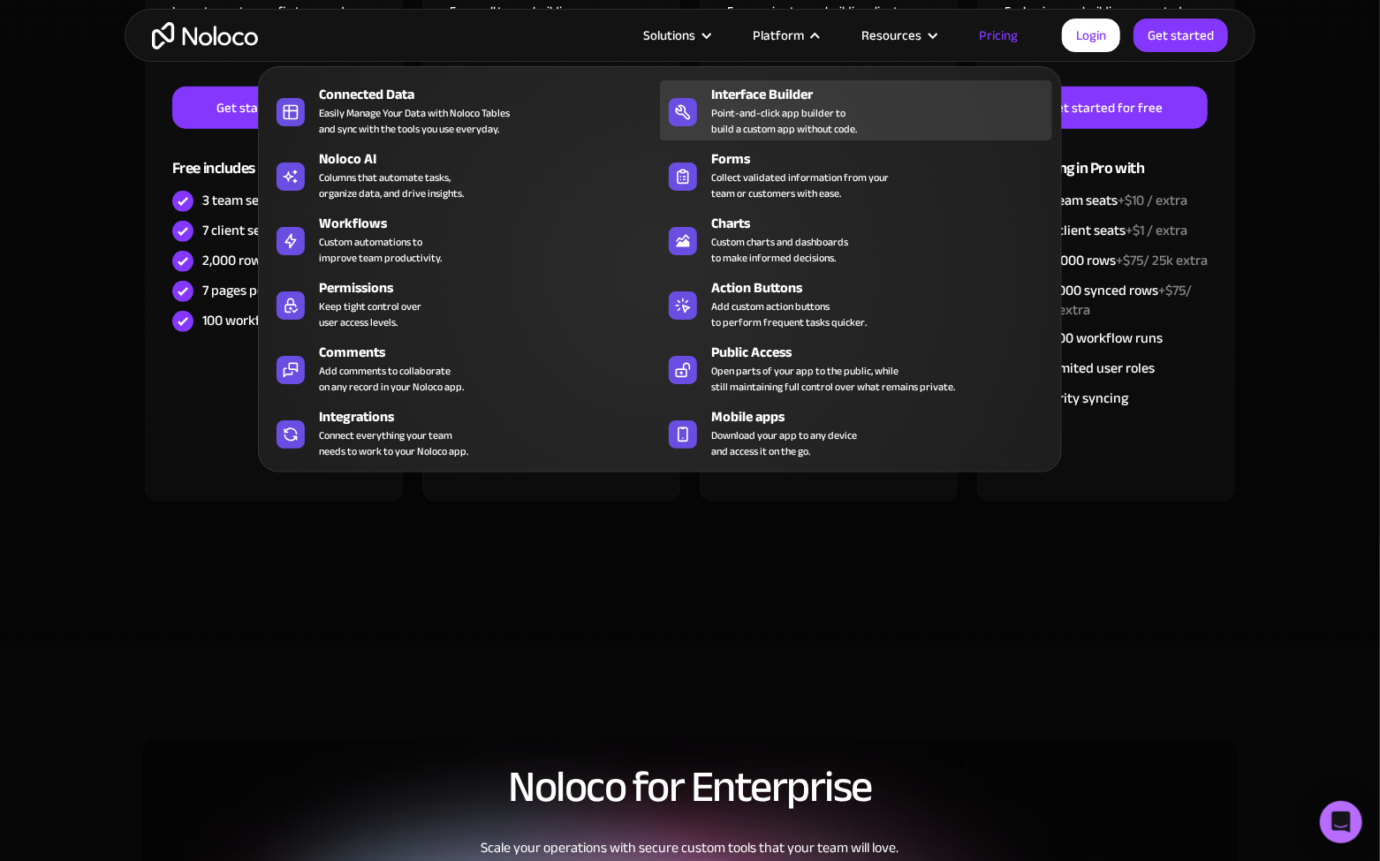
scroll to position [0, 0]
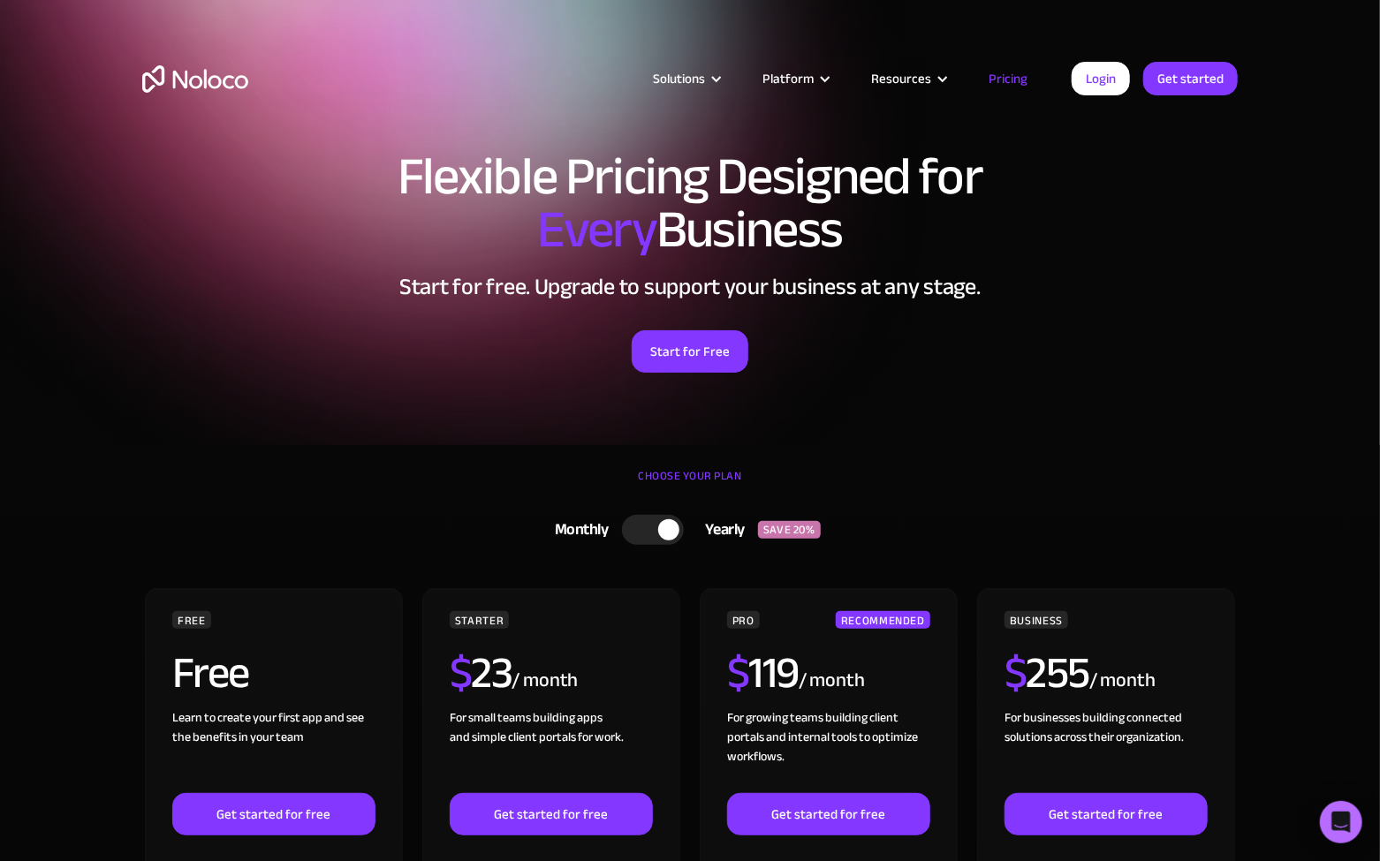
click at [1301, 235] on section "Flexible Pricing Designed for Every Business Start for free. Upgrade to support…" at bounding box center [690, 222] width 1380 height 445
